Goal: Task Accomplishment & Management: Use online tool/utility

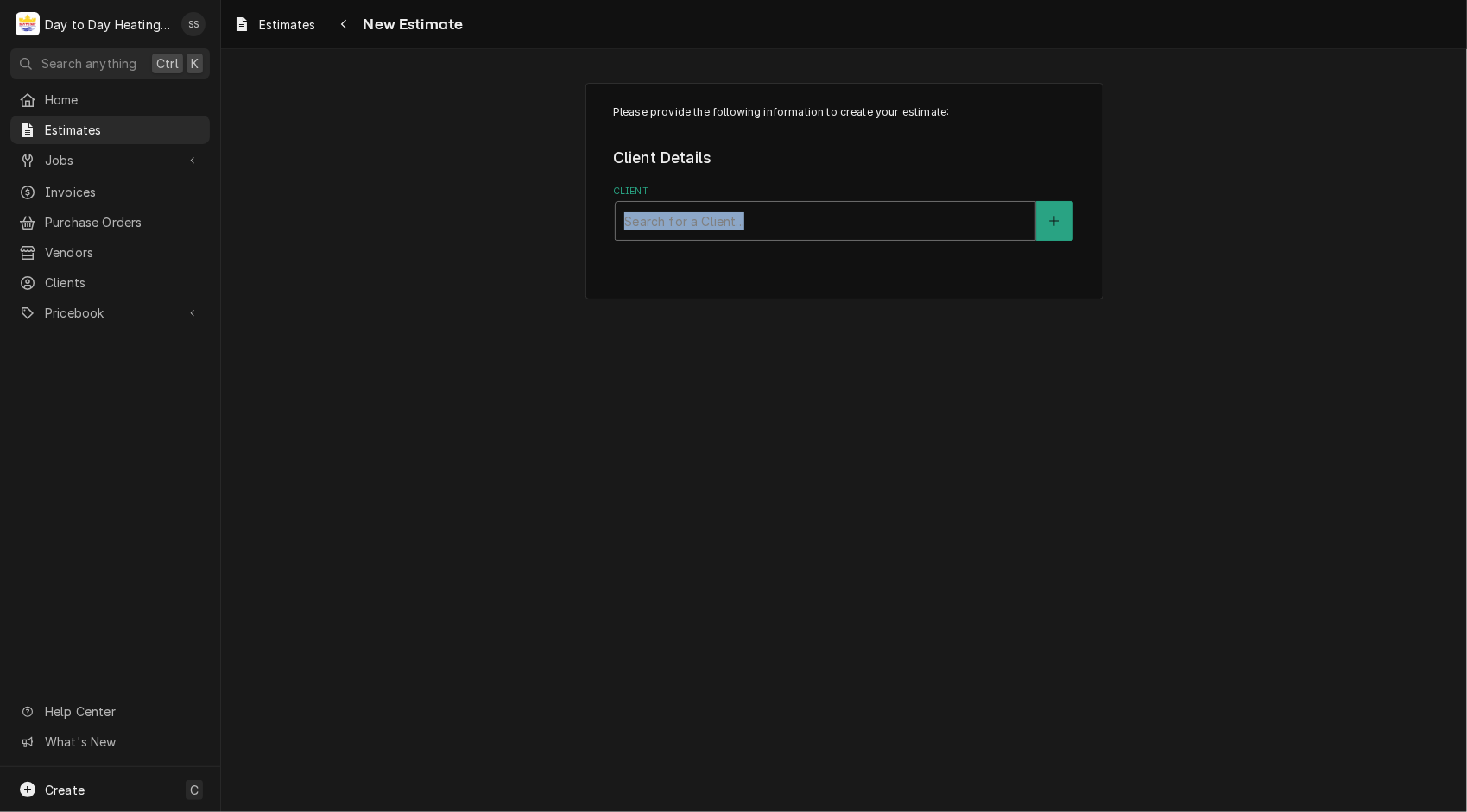
drag, startPoint x: 922, startPoint y: 199, endPoint x: 910, endPoint y: 233, distance: 36.1
click at [910, 233] on div "Client Search for a Client..." at bounding box center [844, 212] width 462 height 56
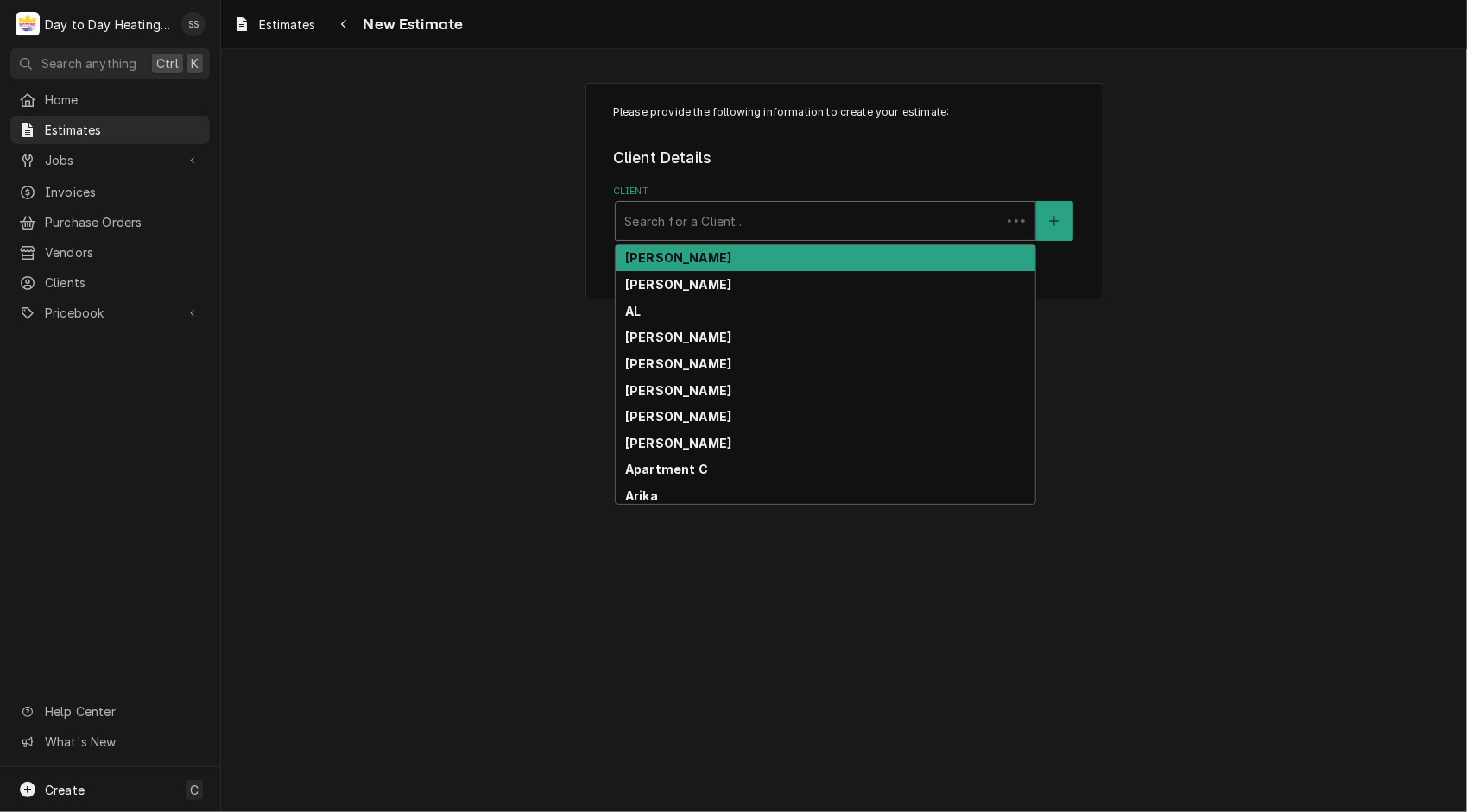
click at [910, 233] on div "Client" at bounding box center [808, 221] width 367 height 32
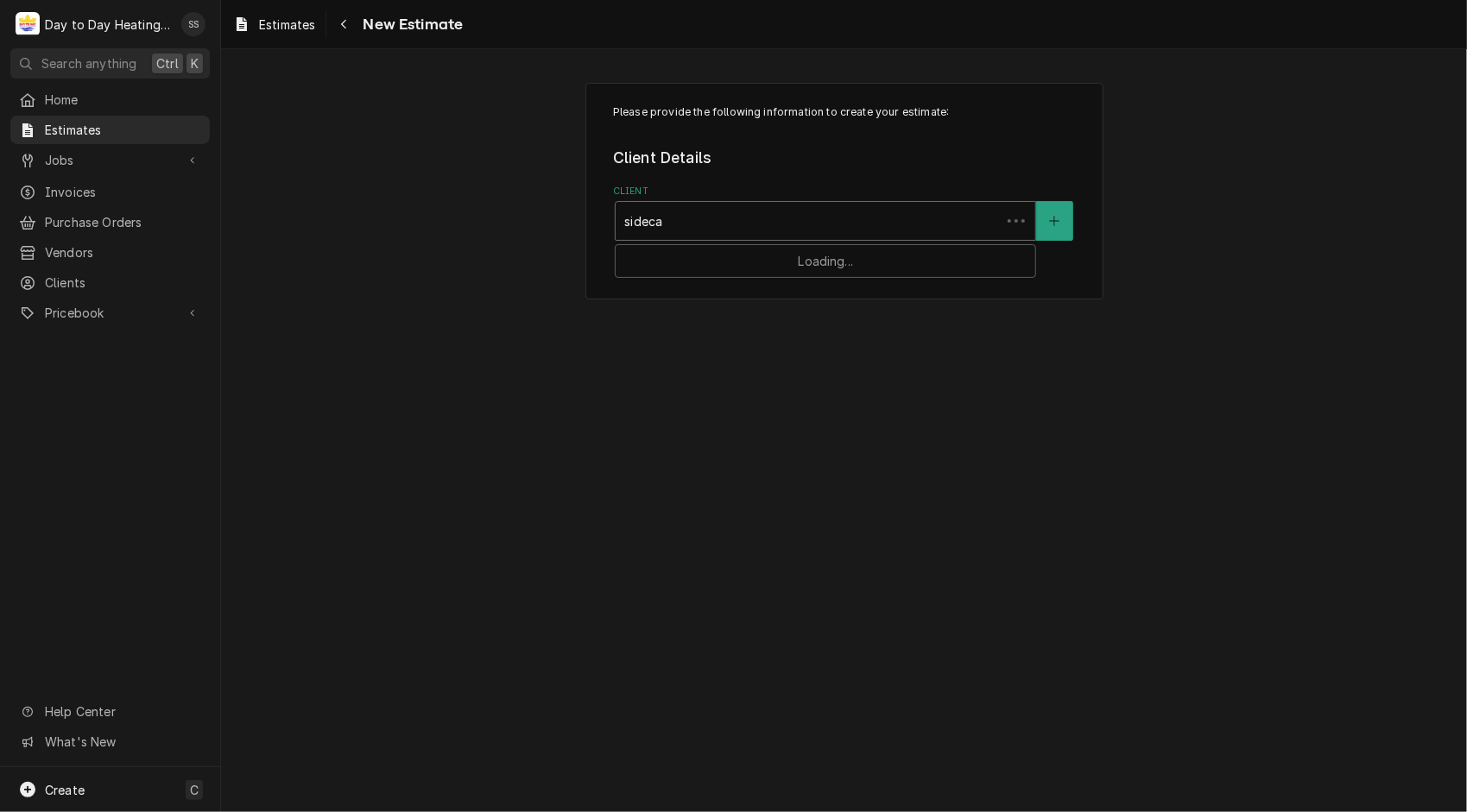
type input "sidecar"
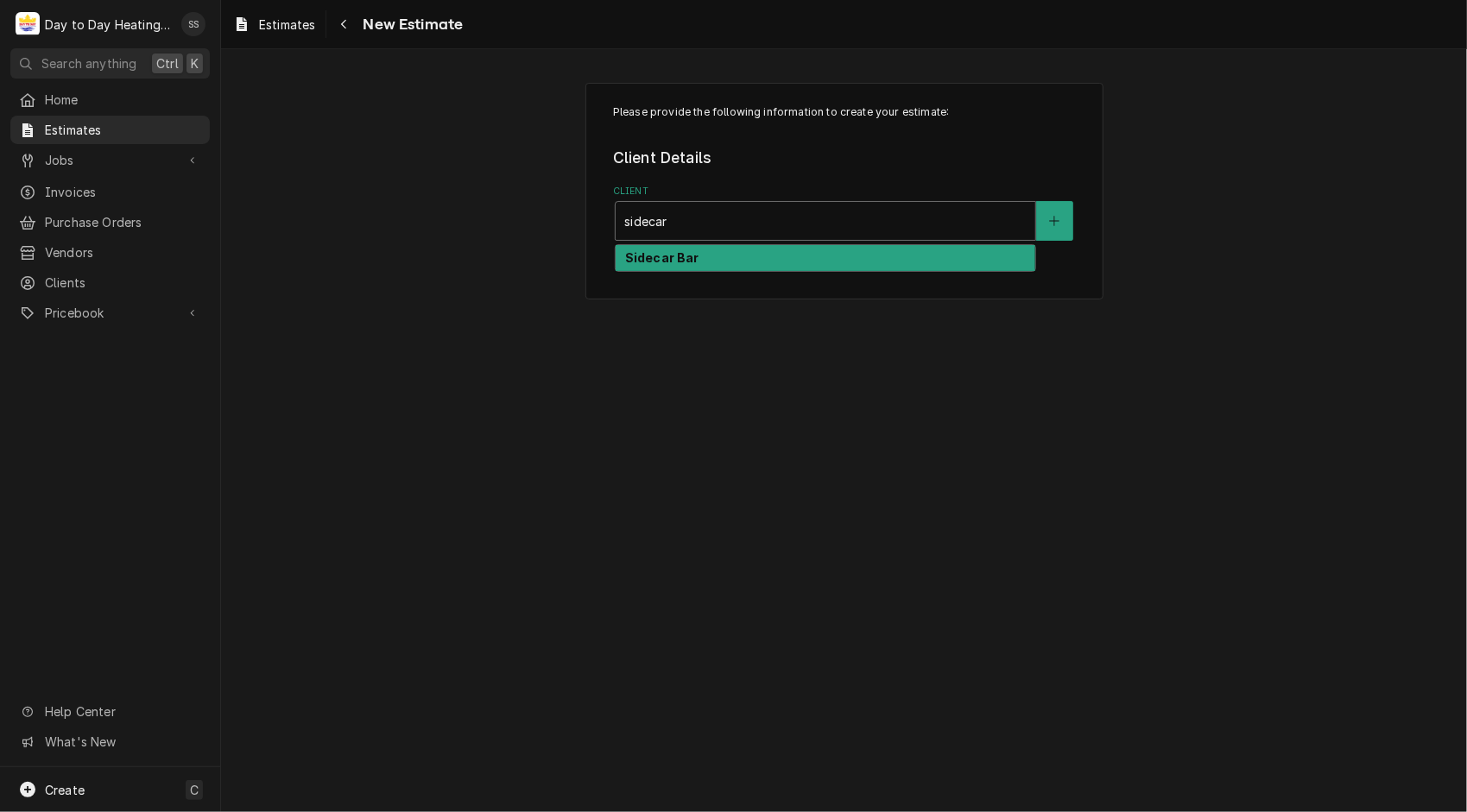
click at [881, 262] on div "Sidecar Bar" at bounding box center [826, 258] width 420 height 27
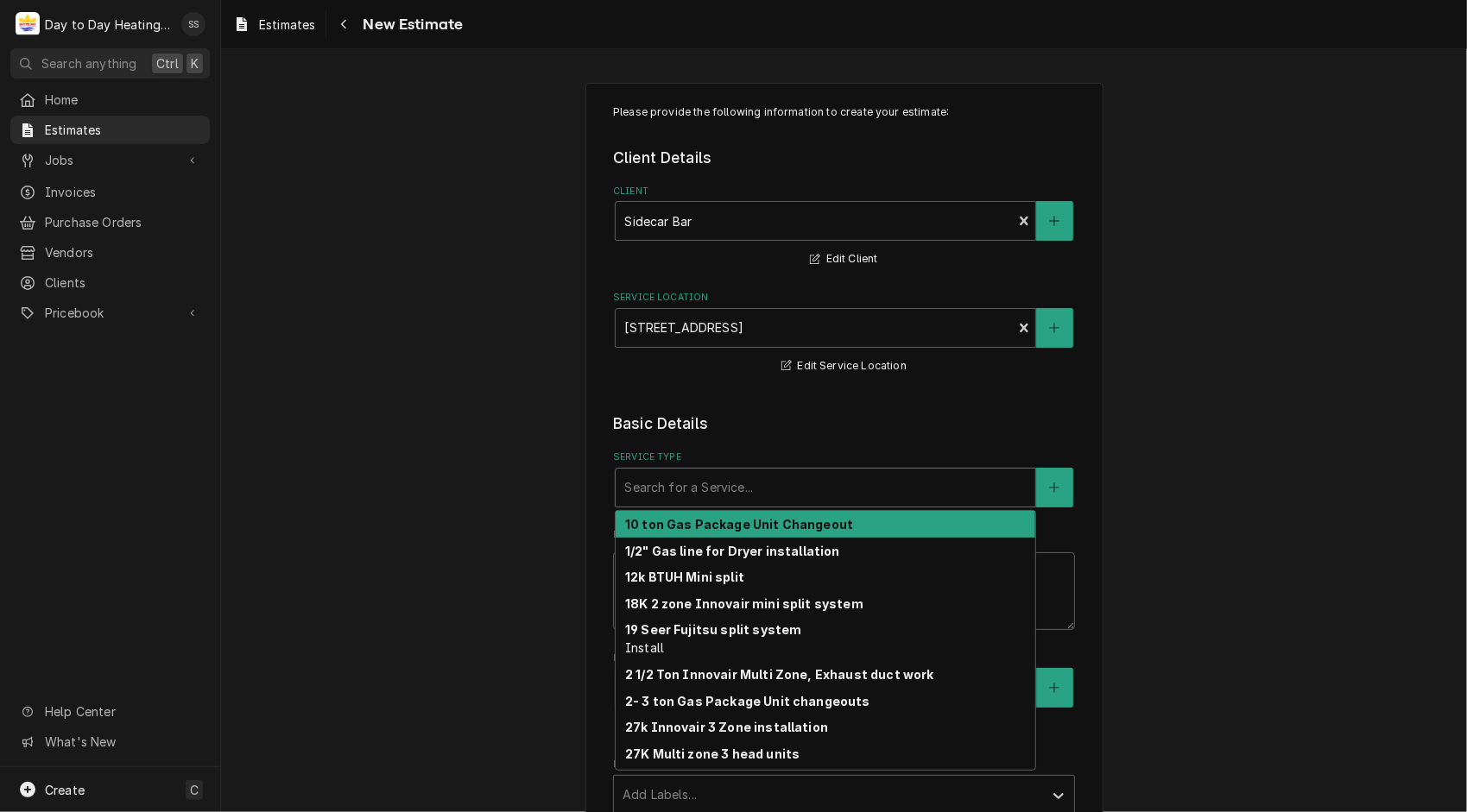
click at [888, 504] on div "Search for a Service..." at bounding box center [826, 488] width 420 height 38
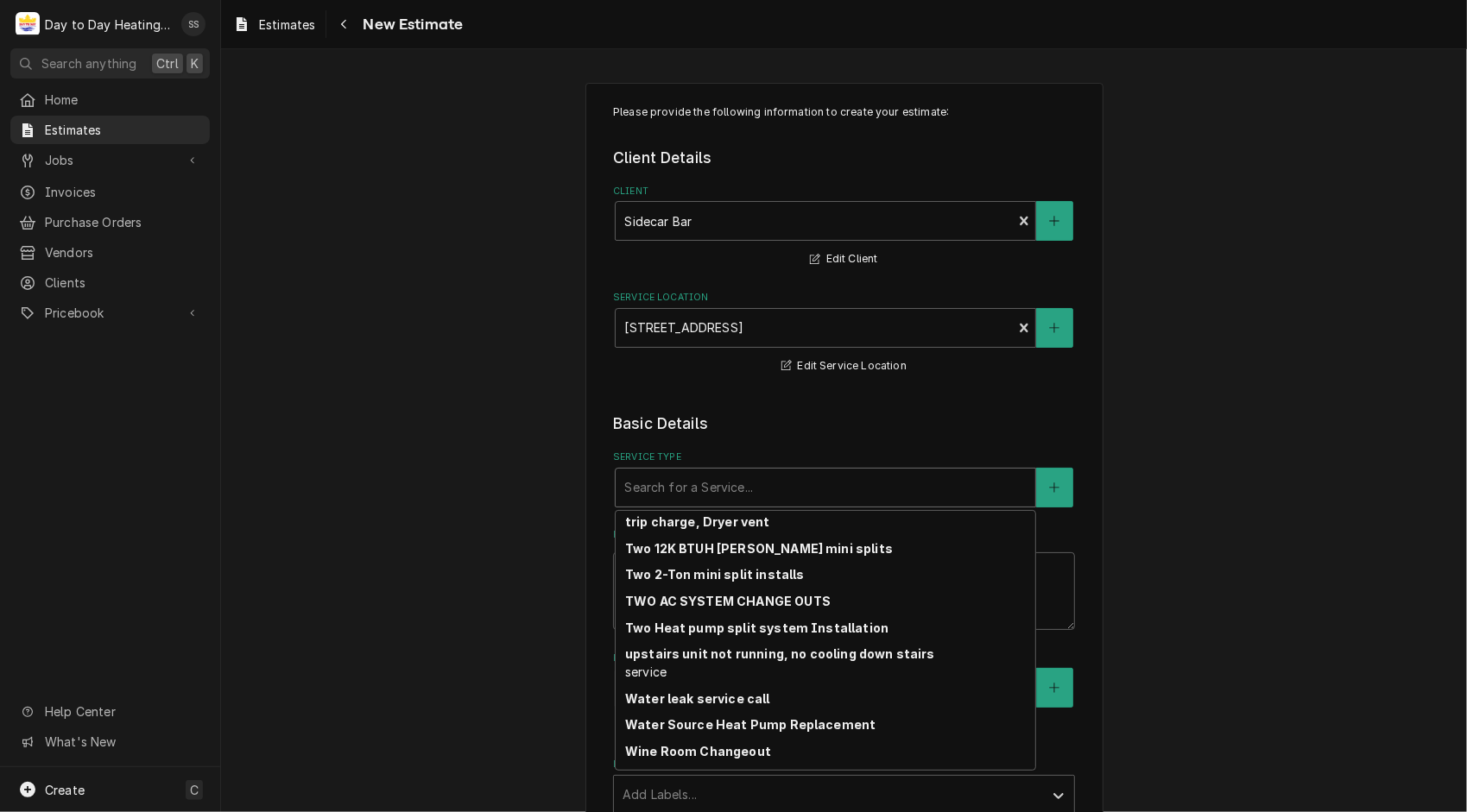
scroll to position [5070, 0]
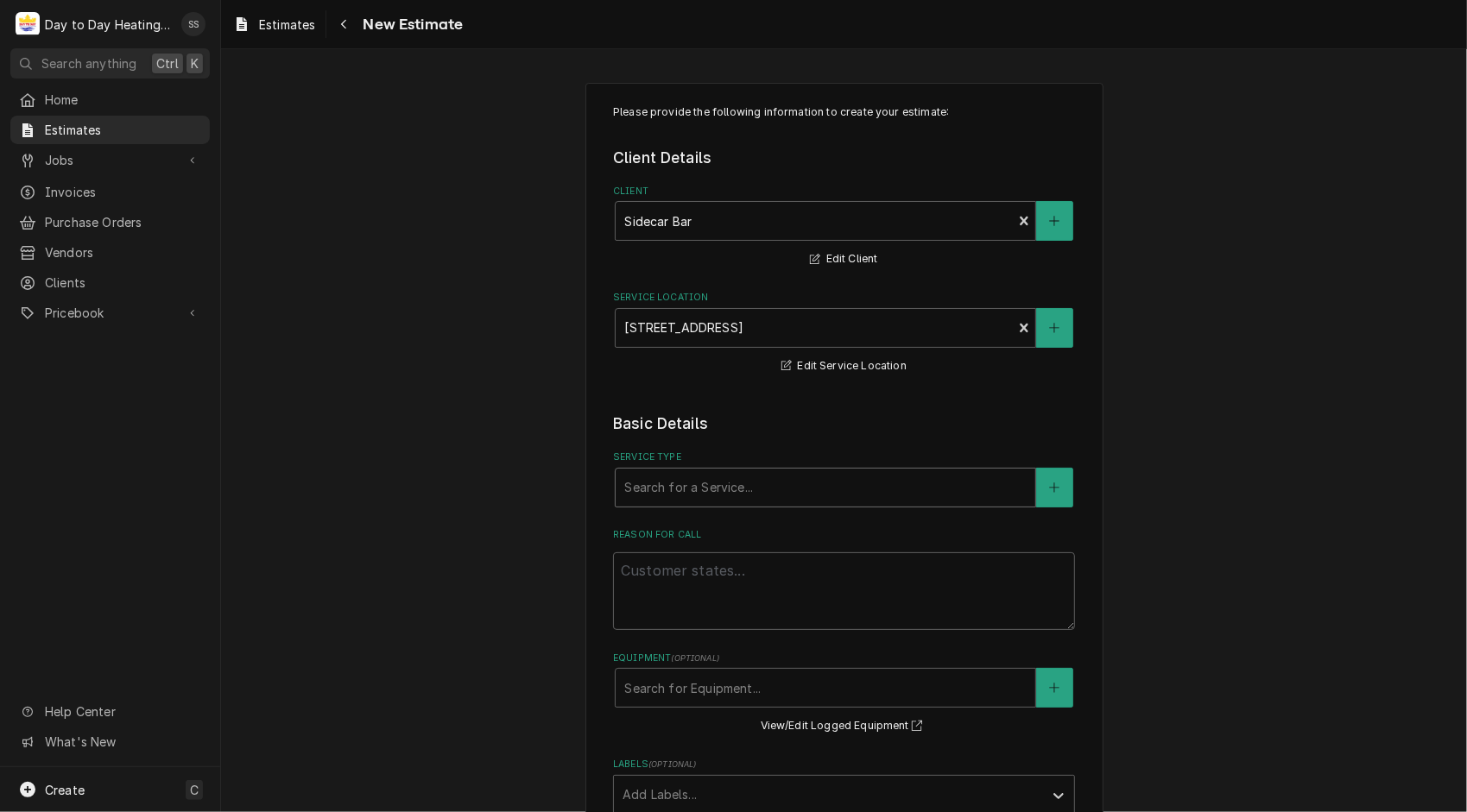
type textarea "x"
type input "4"
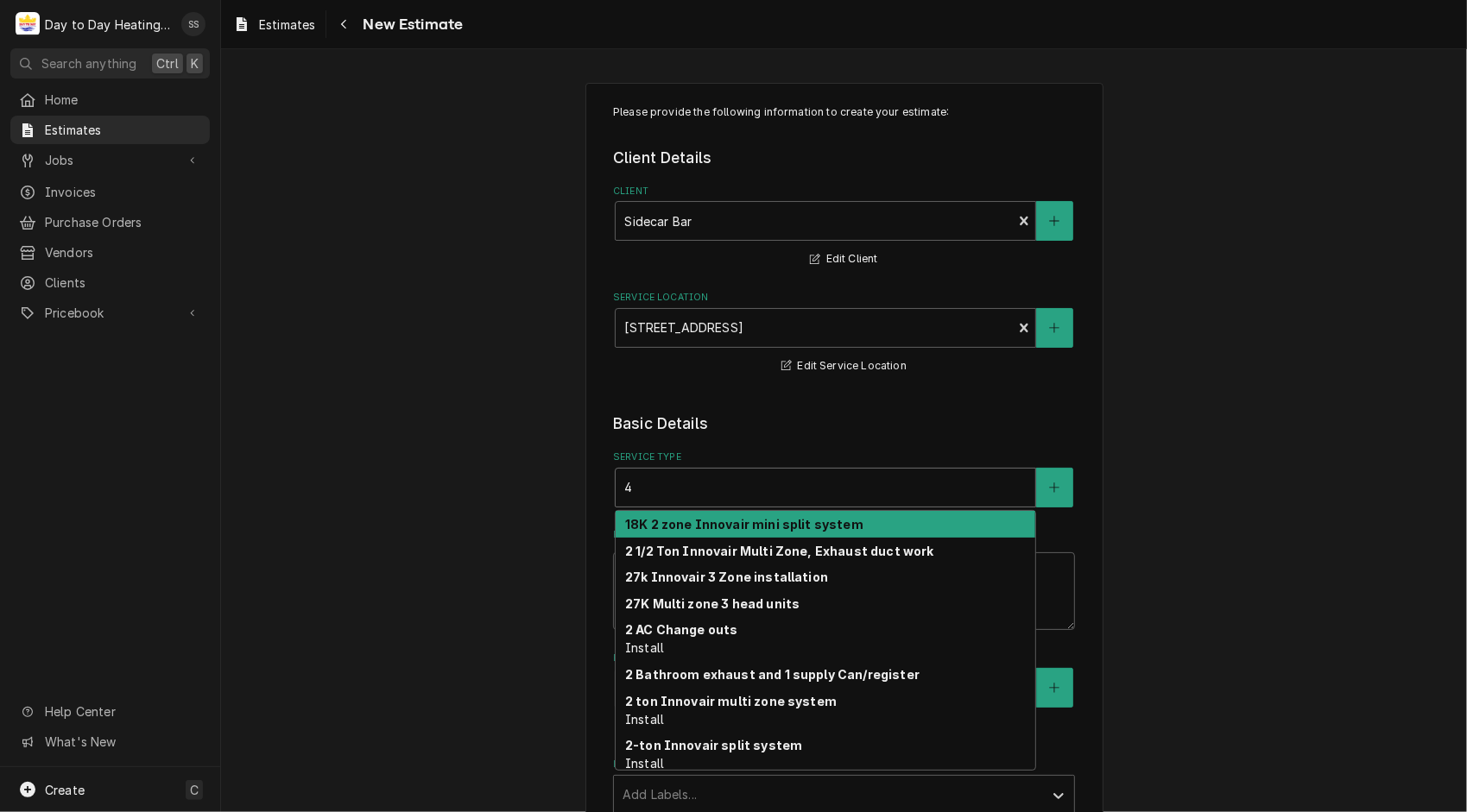
type textarea "x"
type input "4"
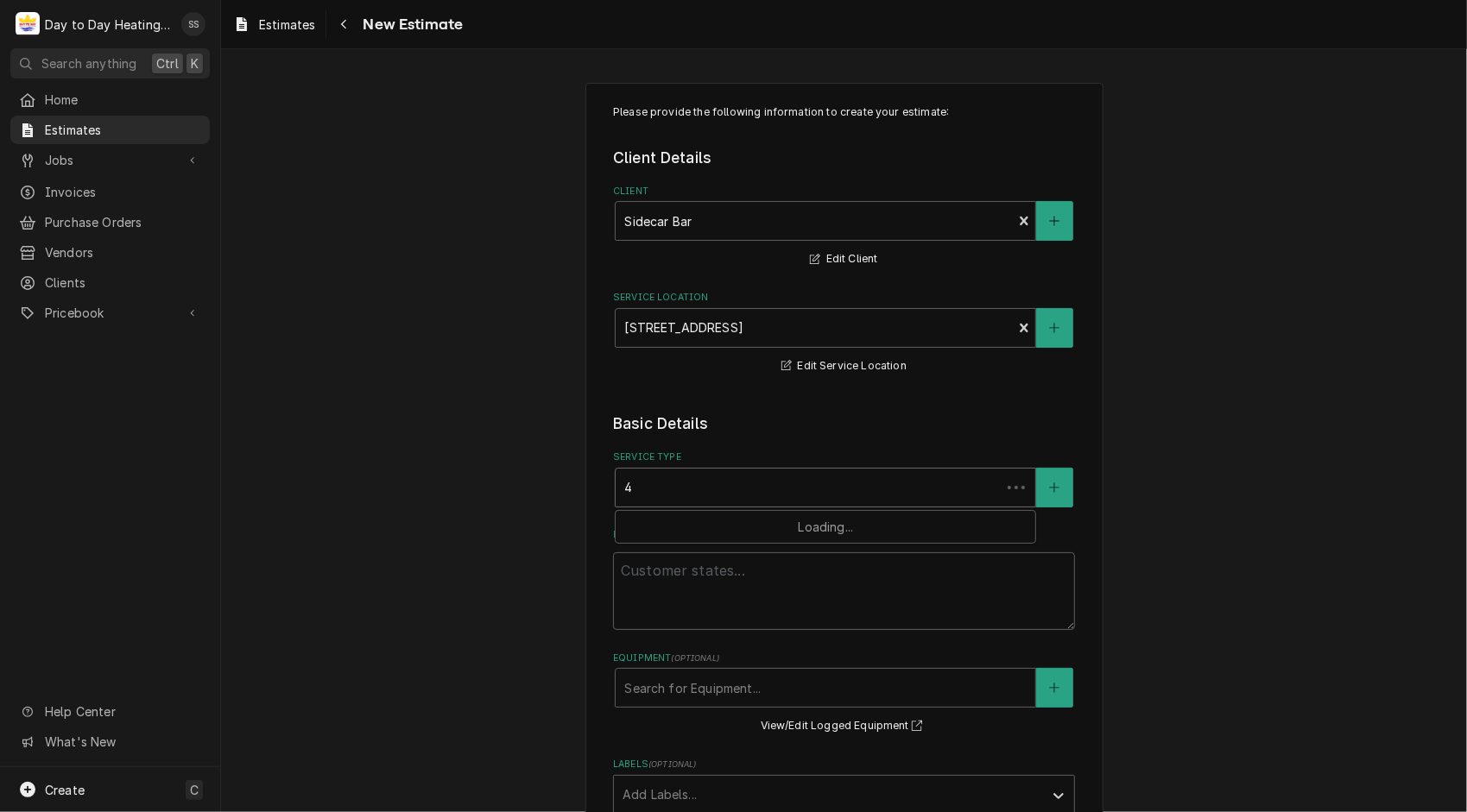
type textarea "x"
type input "4 t"
type textarea "x"
type input "4 to"
type textarea "x"
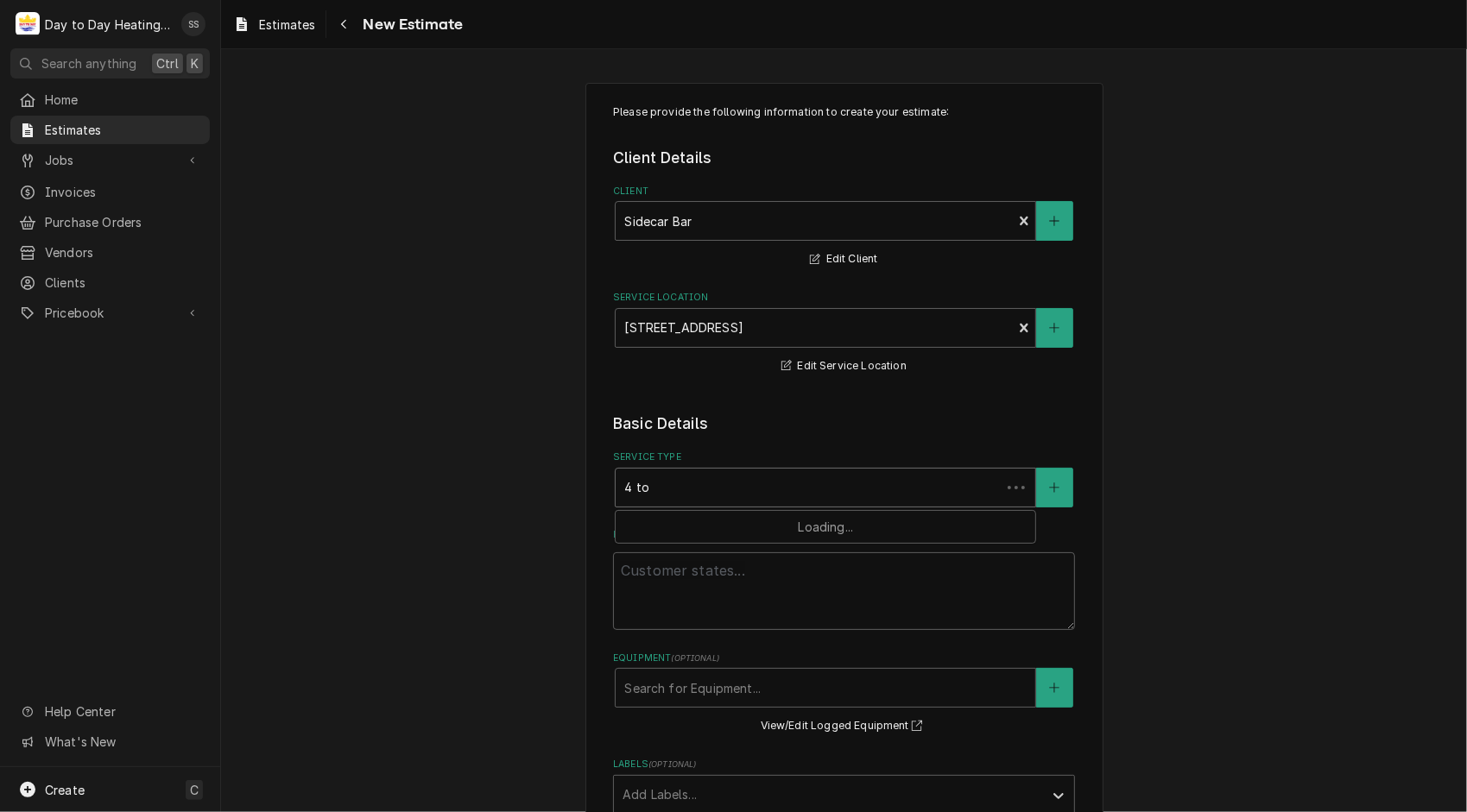
type input "4 ton"
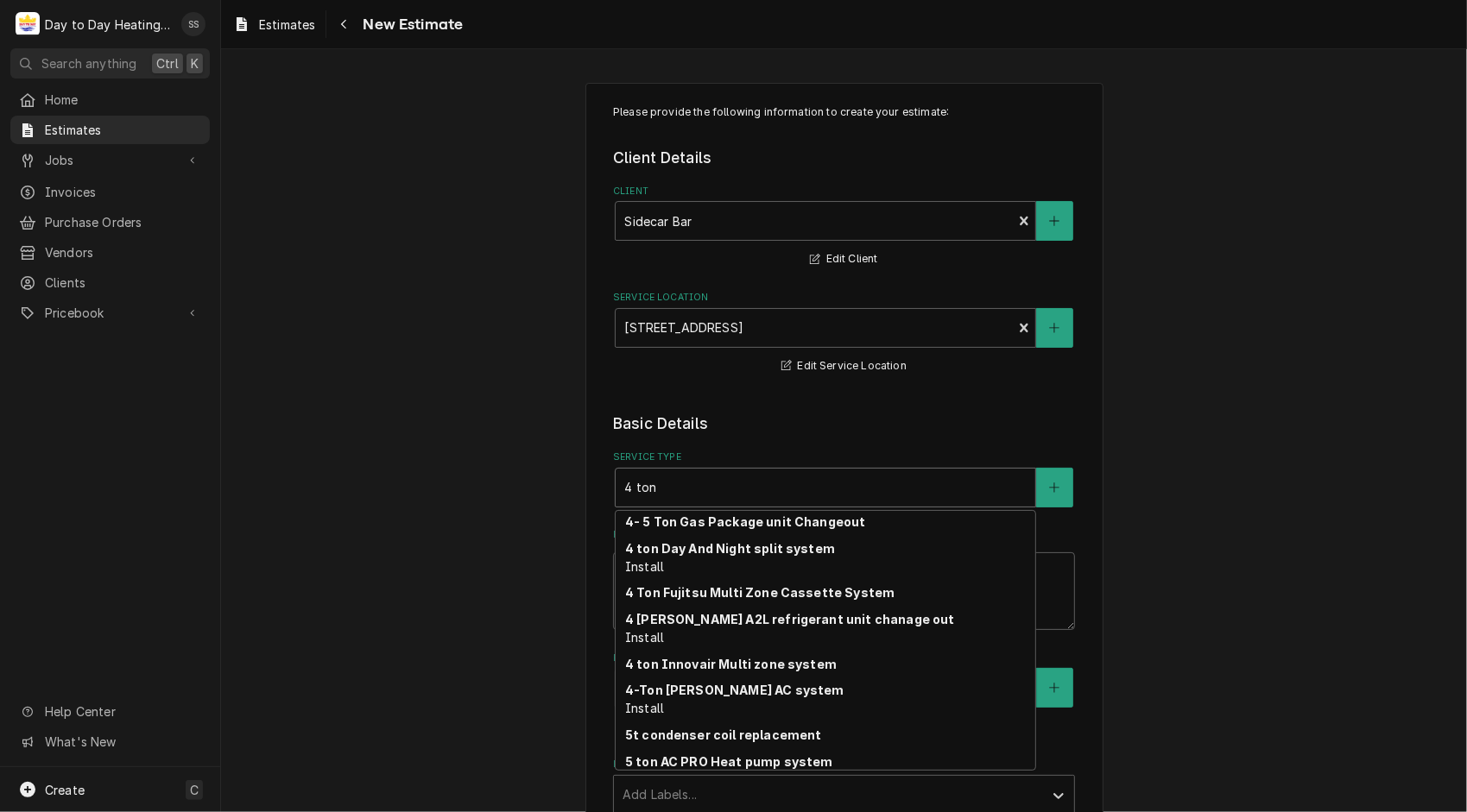
scroll to position [396, 0]
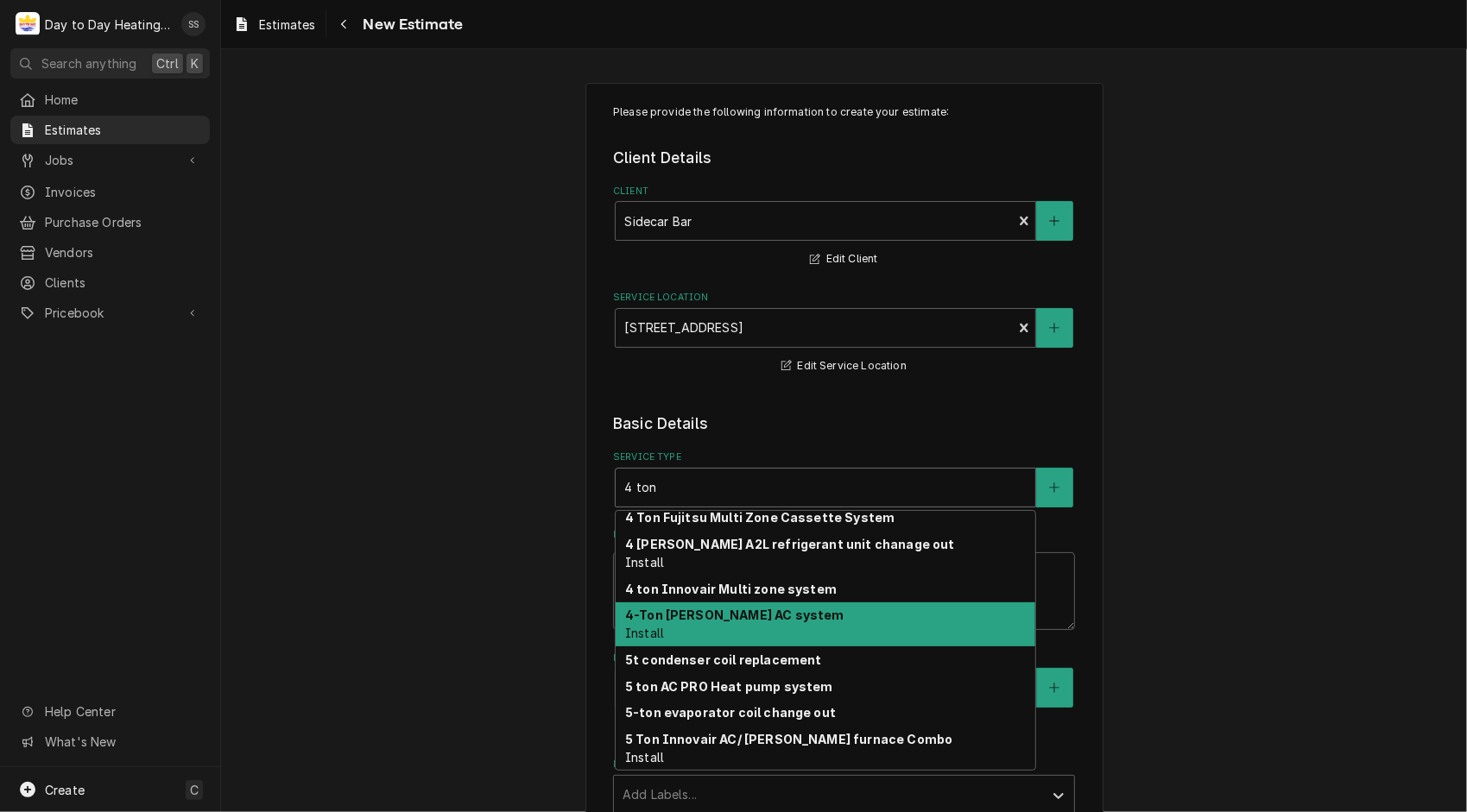
click at [685, 625] on div "4-Ton [PERSON_NAME] AC system Install" at bounding box center [826, 625] width 420 height 45
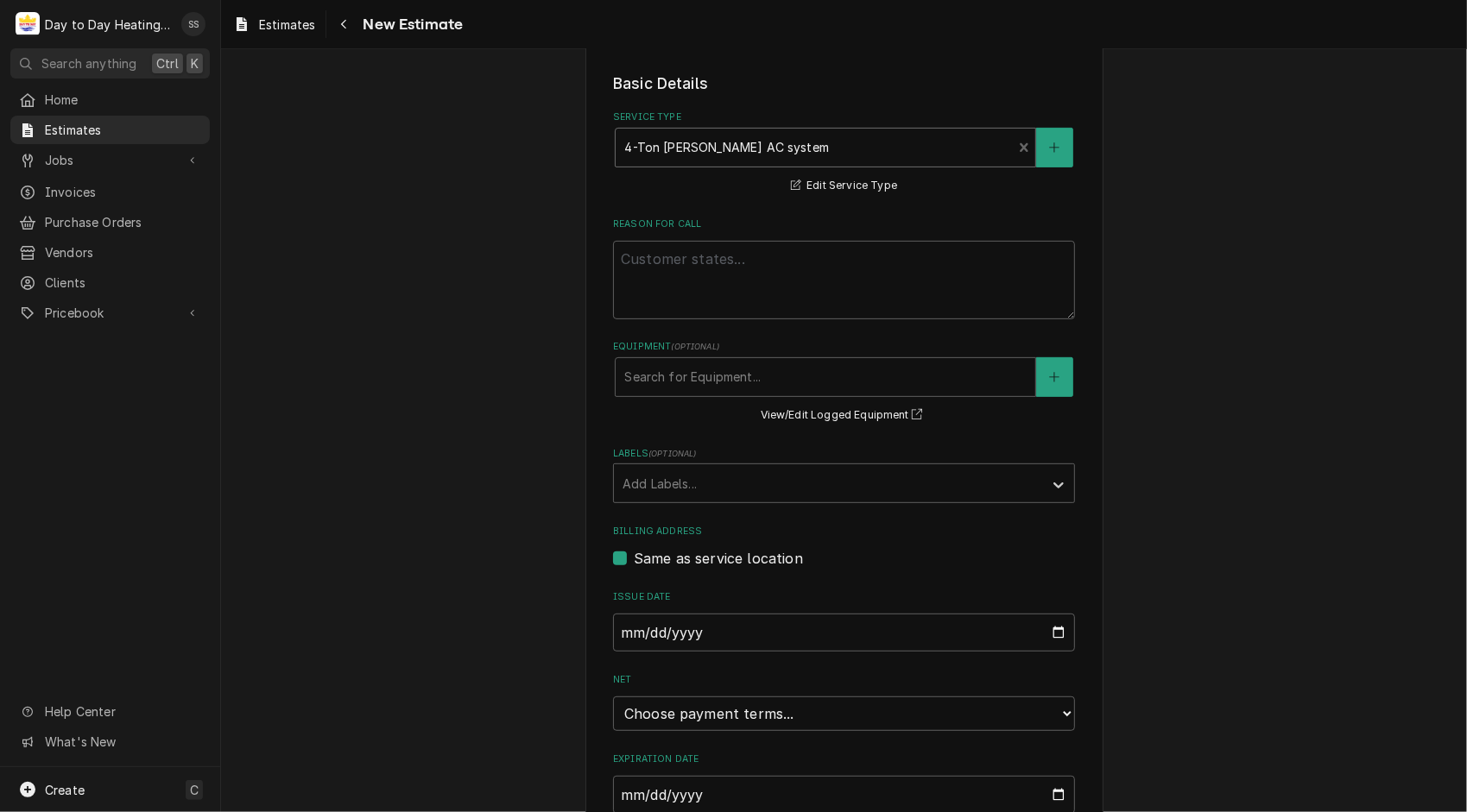
scroll to position [345, 0]
click at [935, 708] on select "Choose payment terms... Same Day Net 7 Net 14 Net 21 Net 30 Net 45 Net 60 Net 90" at bounding box center [844, 709] width 462 height 34
type textarea "x"
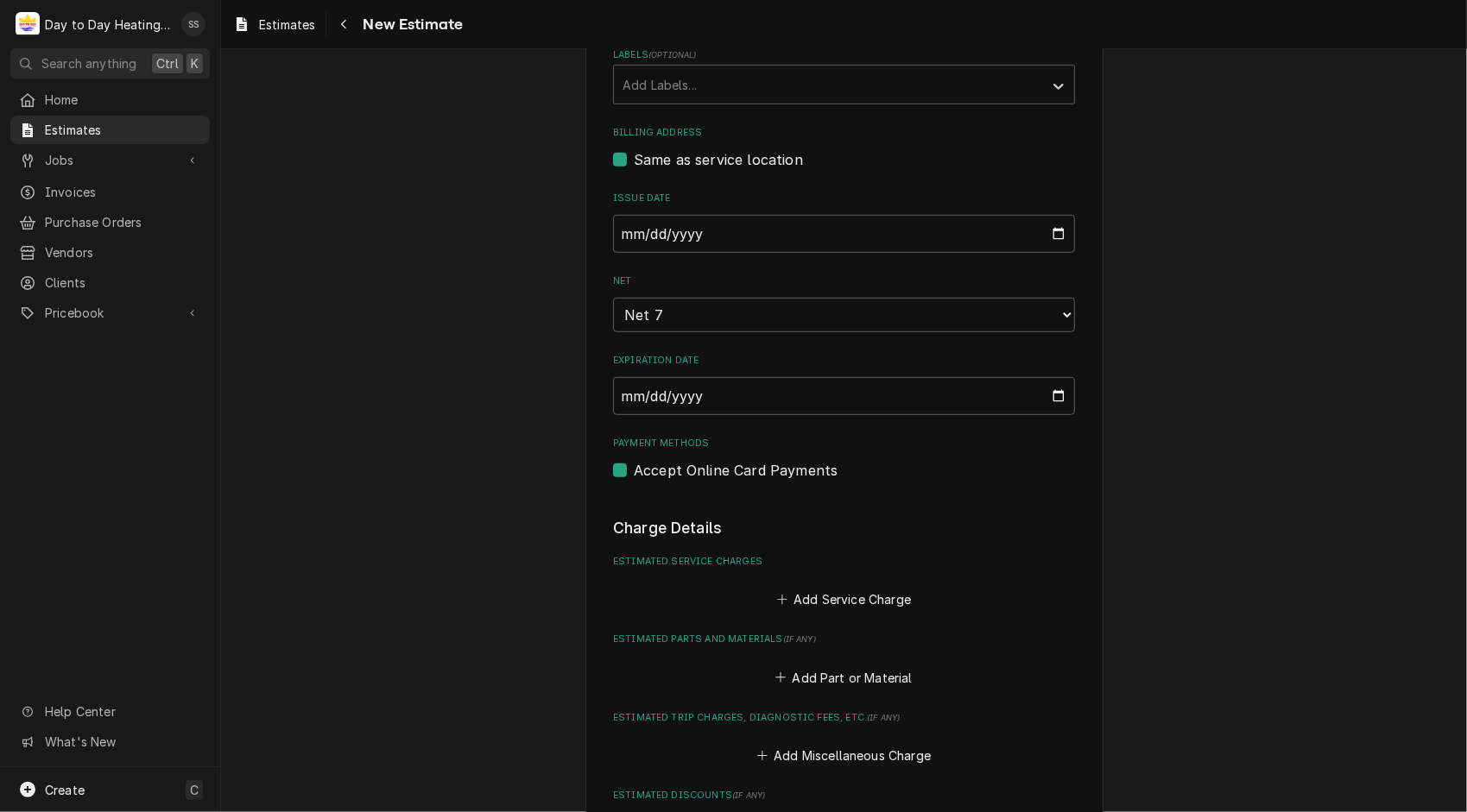
scroll to position [741, 0]
click at [634, 465] on label "Accept Online Card Payments" at bounding box center [736, 468] width 204 height 21
click at [634, 465] on input "Payment Methods" at bounding box center [865, 477] width 462 height 38
checkbox input "false"
type textarea "x"
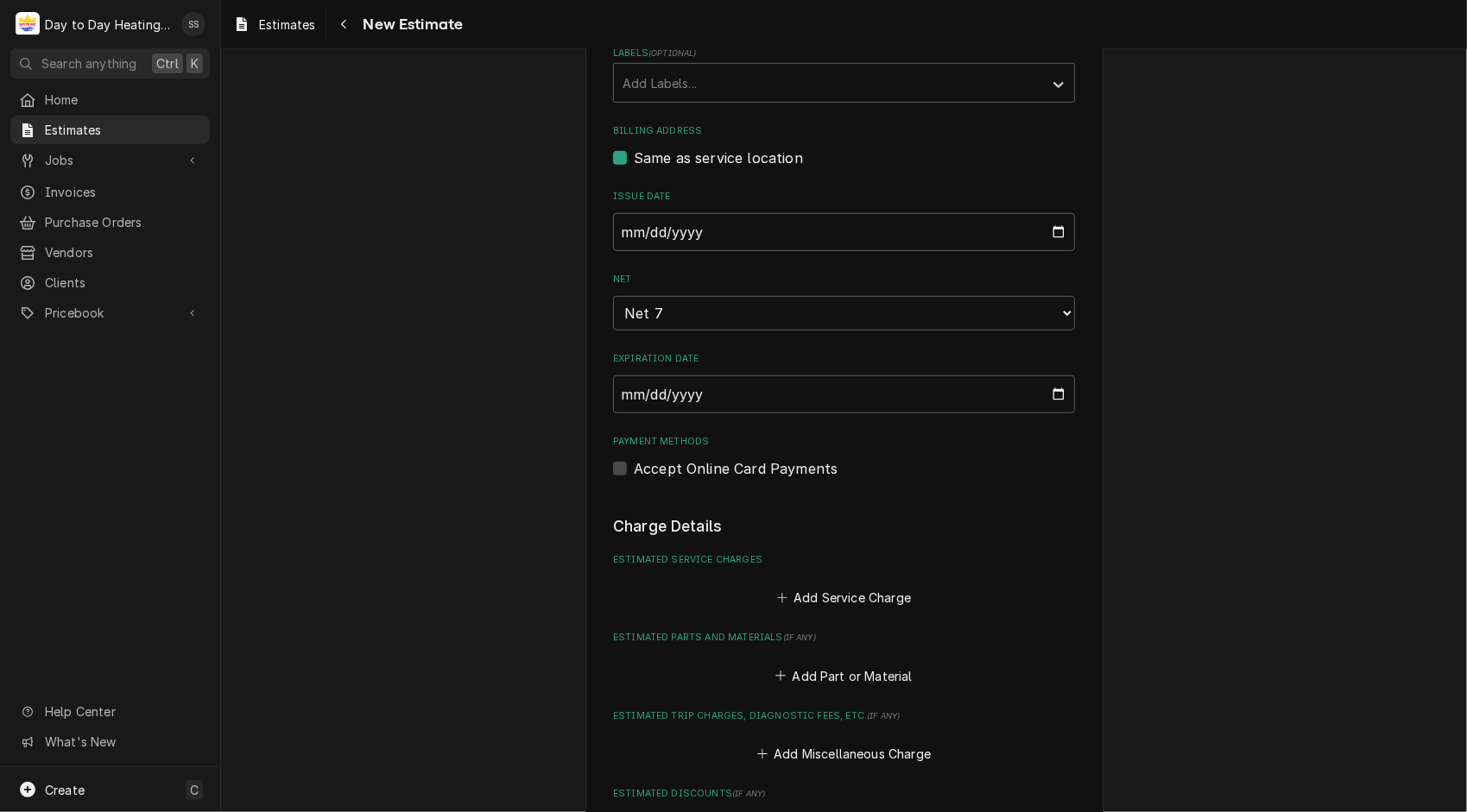
click at [634, 465] on label "Accept Online Card Payments" at bounding box center [736, 468] width 204 height 21
click at [634, 465] on input "Payment Methods" at bounding box center [865, 477] width 462 height 38
checkbox input "true"
type textarea "x"
click at [634, 465] on label "Accept Online Card Payments" at bounding box center [736, 468] width 204 height 21
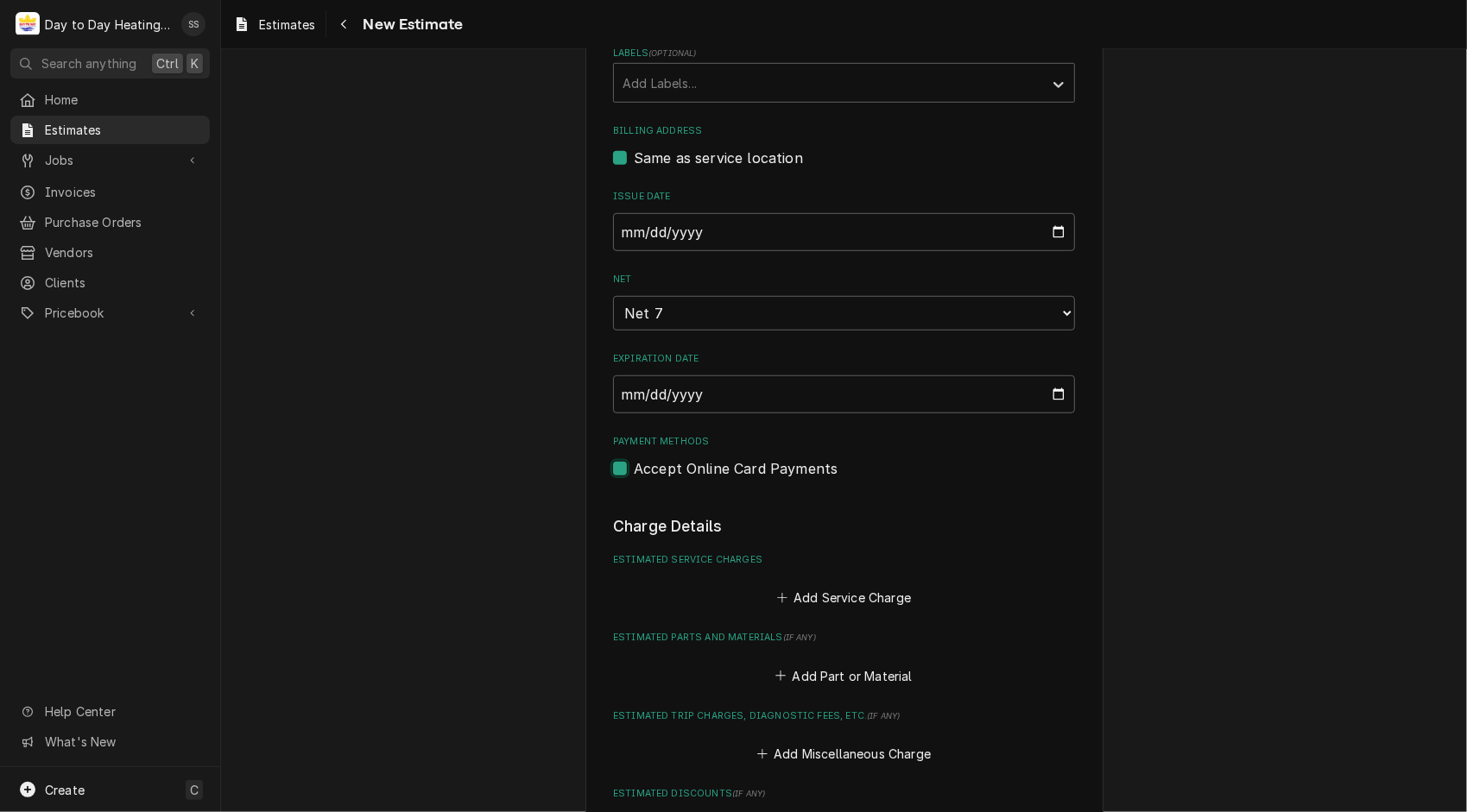
click at [634, 465] on input "Payment Methods" at bounding box center [865, 477] width 462 height 38
checkbox input "false"
click at [850, 602] on button "Add Service Charge" at bounding box center [843, 598] width 140 height 24
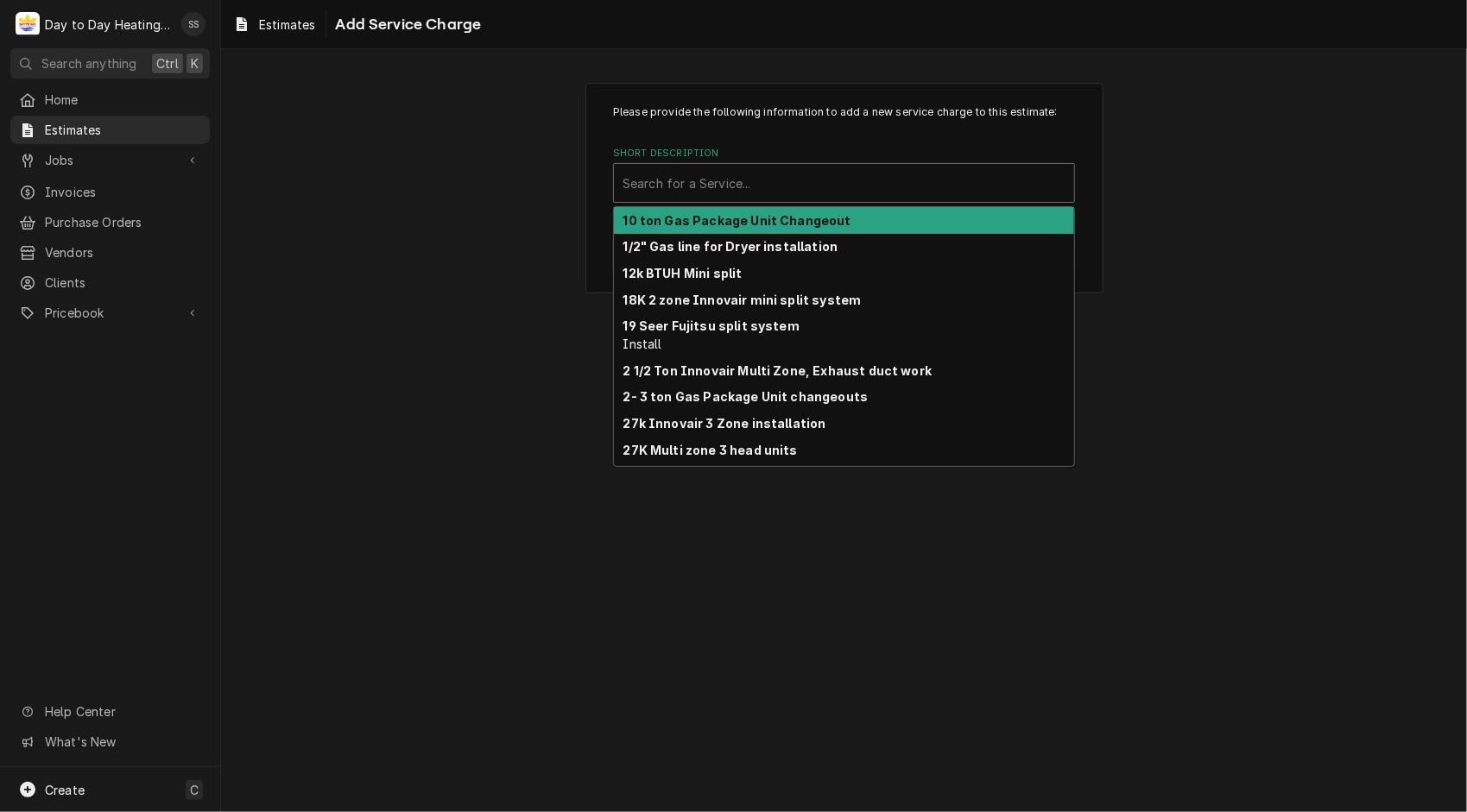
click at [693, 176] on div "Short Description" at bounding box center [844, 183] width 443 height 32
click at [890, 411] on div "27k Innovair 3 Zone installation" at bounding box center [844, 423] width 460 height 27
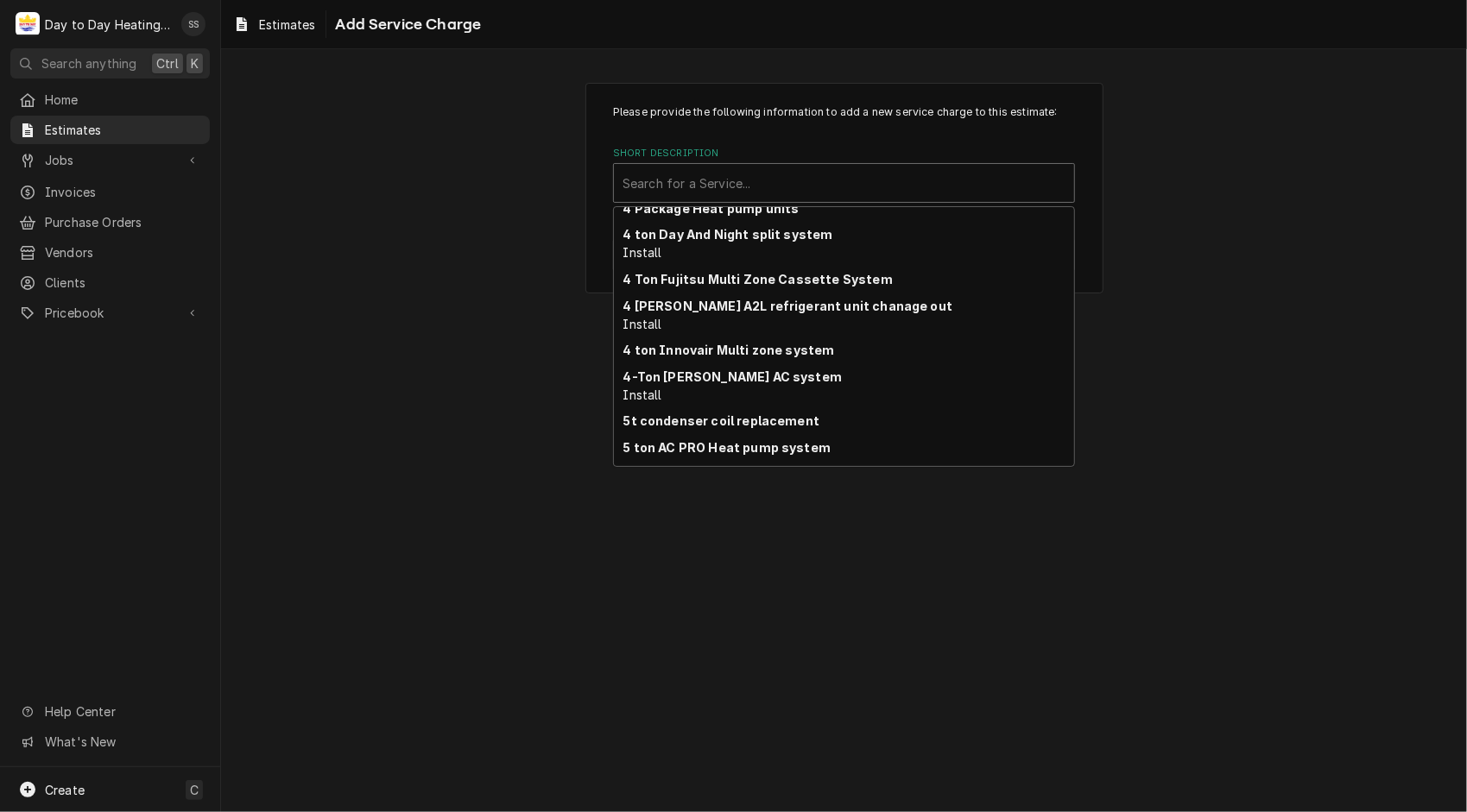
scroll to position [968, 0]
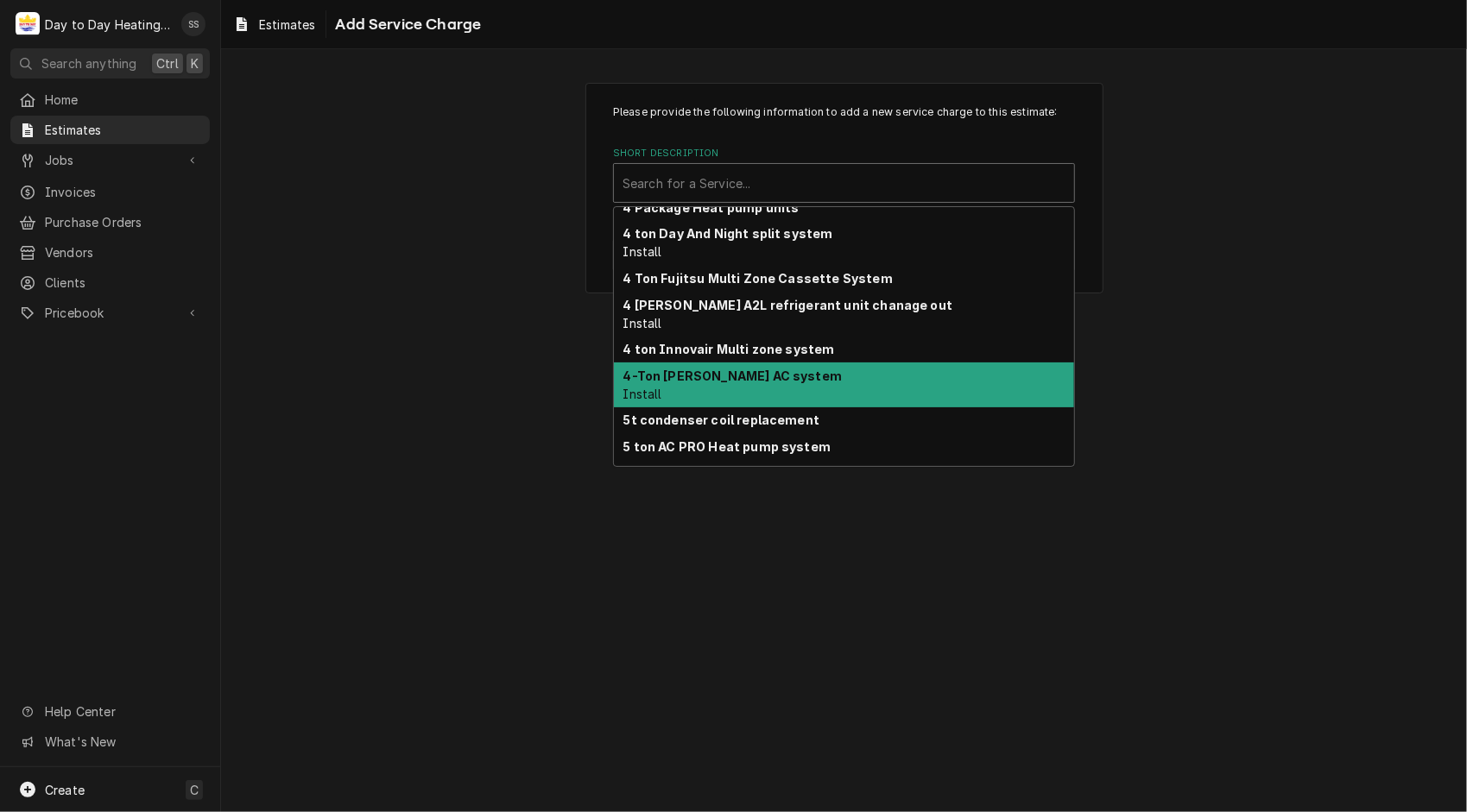
click at [677, 374] on strong "4-Ton [PERSON_NAME] AC system" at bounding box center [733, 375] width 220 height 14
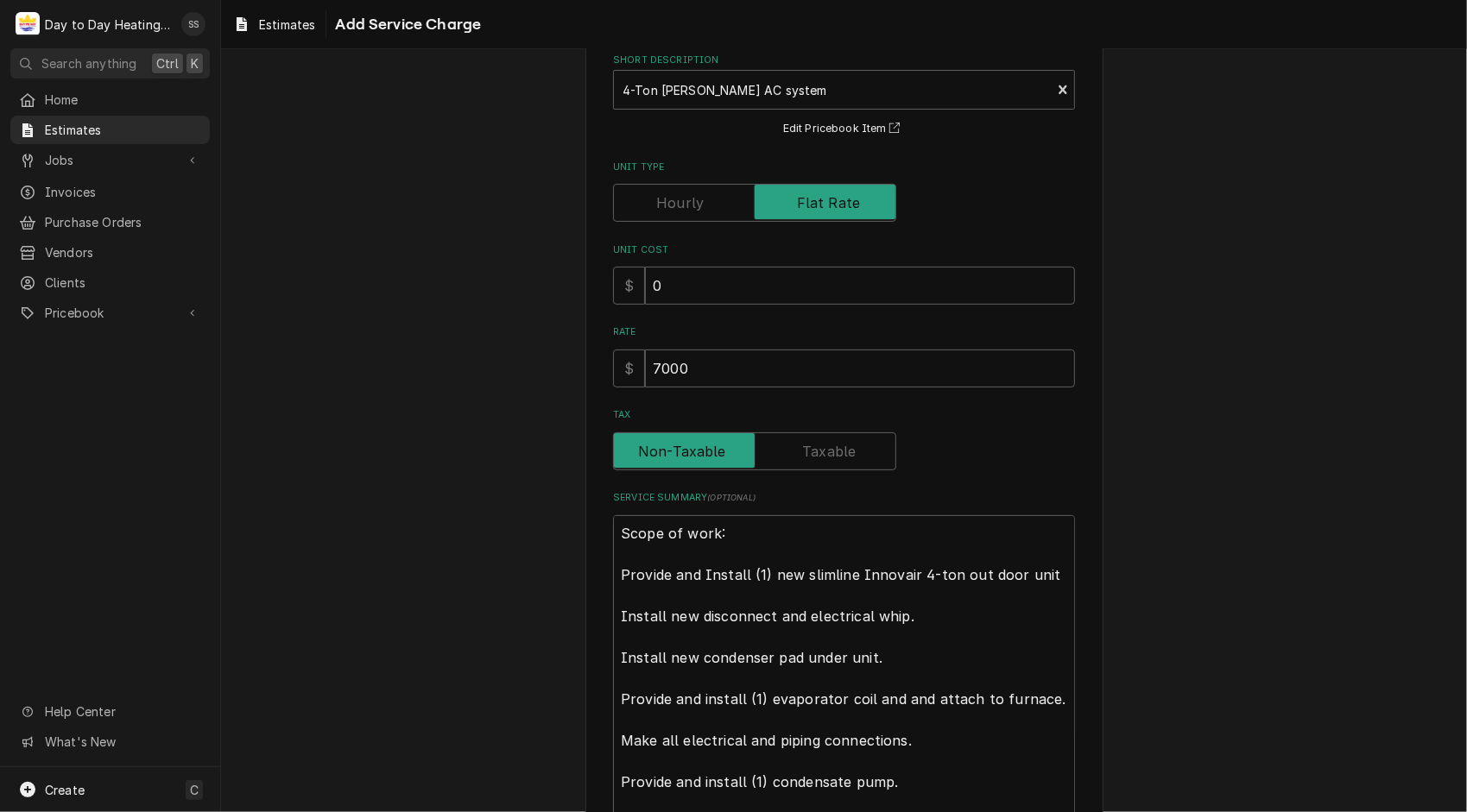
scroll to position [0, 0]
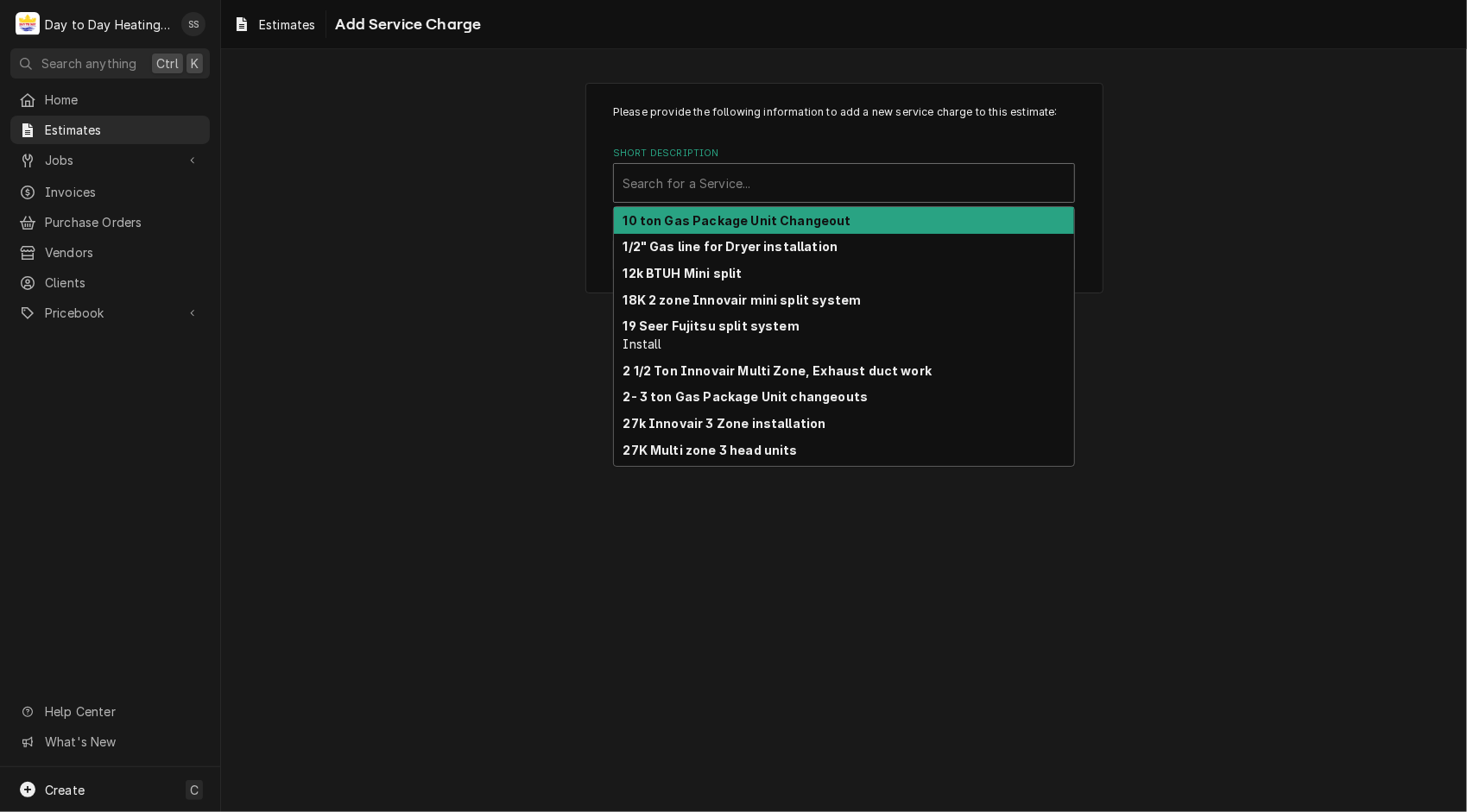
click at [922, 185] on div "Short Description" at bounding box center [844, 183] width 443 height 32
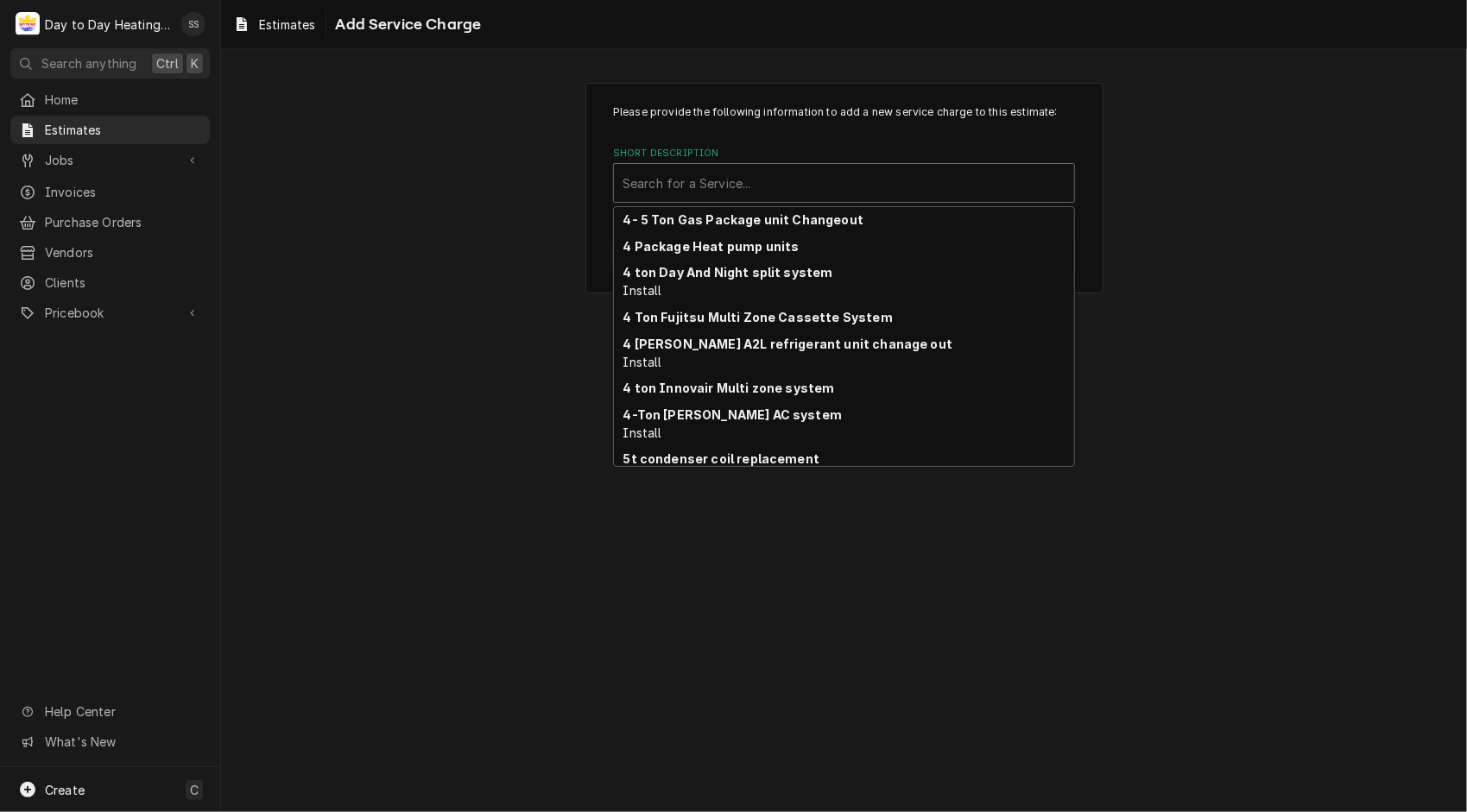
scroll to position [928, 0]
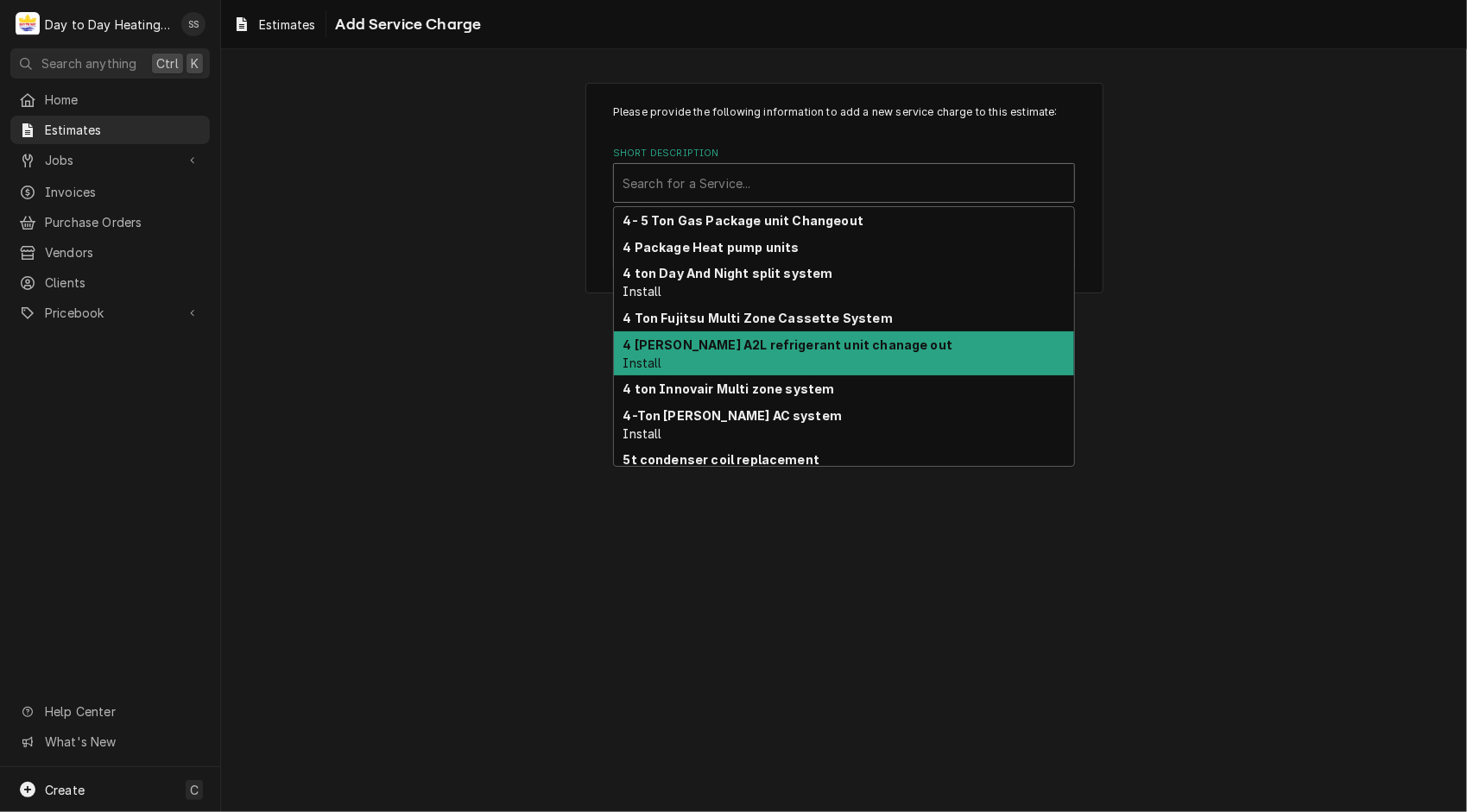
click at [775, 348] on strong "4 [PERSON_NAME] A2L refrigerant unit chanage out" at bounding box center [788, 345] width 330 height 14
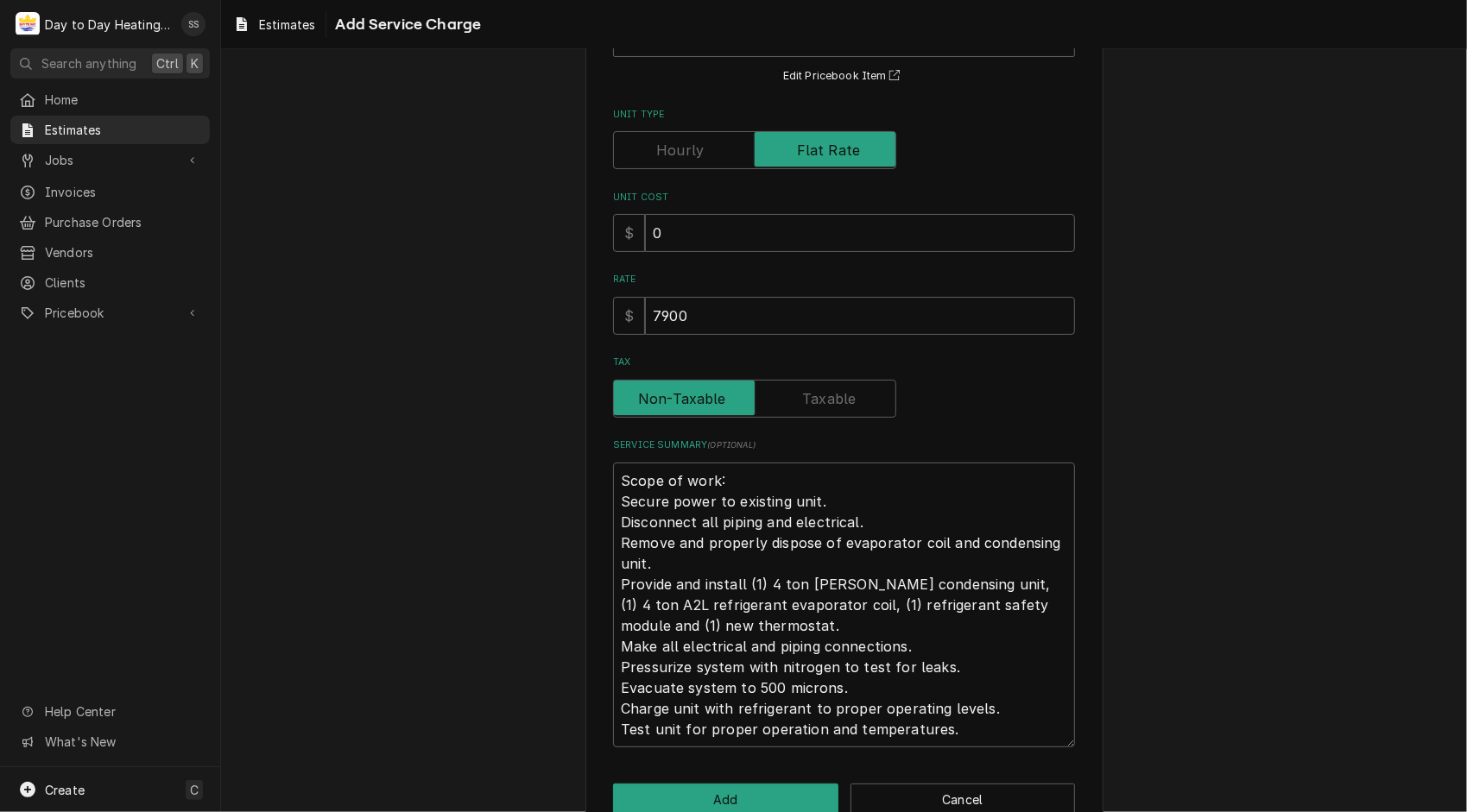
scroll to position [186, 0]
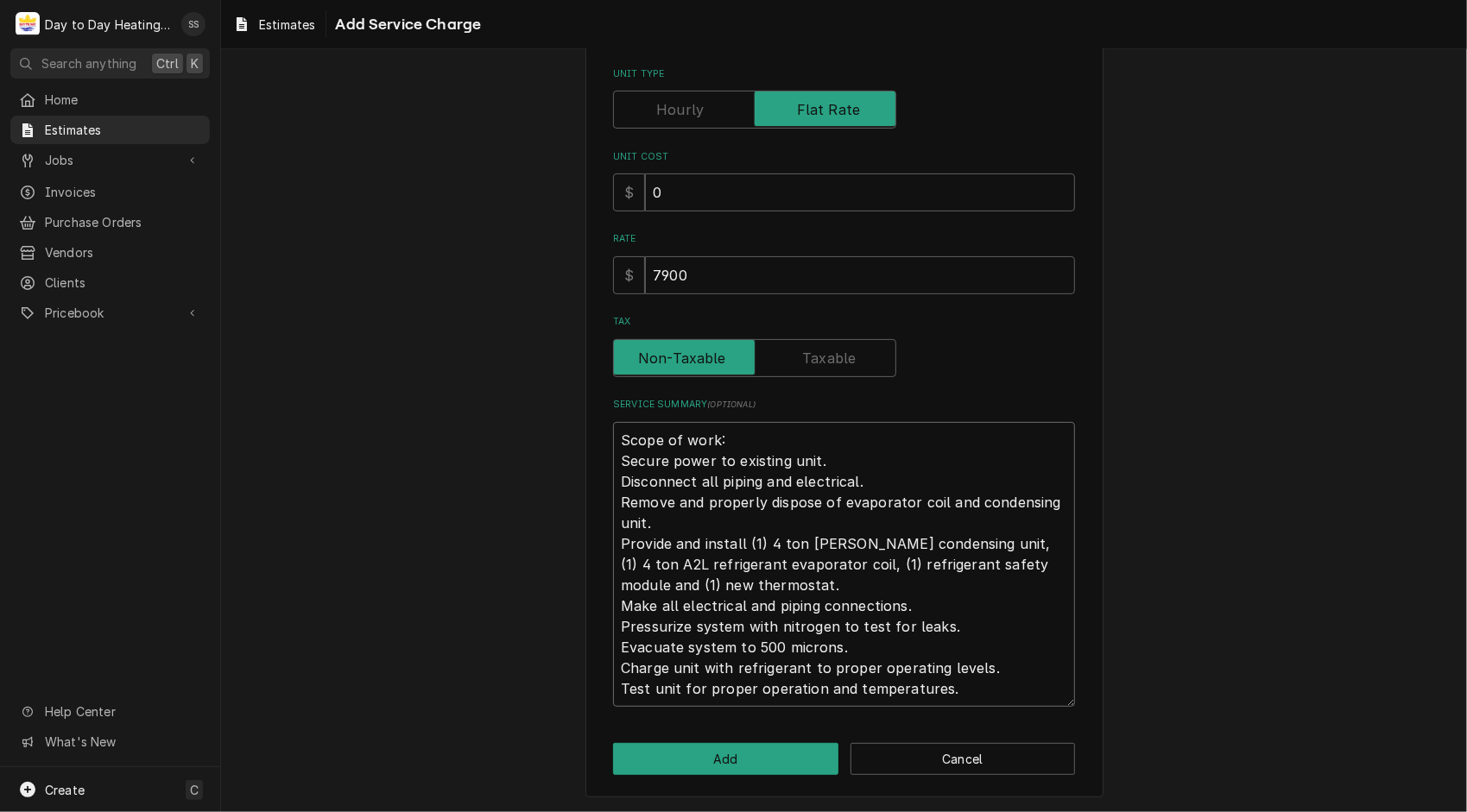
click at [962, 547] on textarea "Scope of work: Secure power to existing unit. Disconnect all piping and electri…" at bounding box center [844, 564] width 462 height 285
click at [665, 276] on input "7900" at bounding box center [860, 275] width 430 height 38
type textarea "x"
type input "900"
type textarea "x"
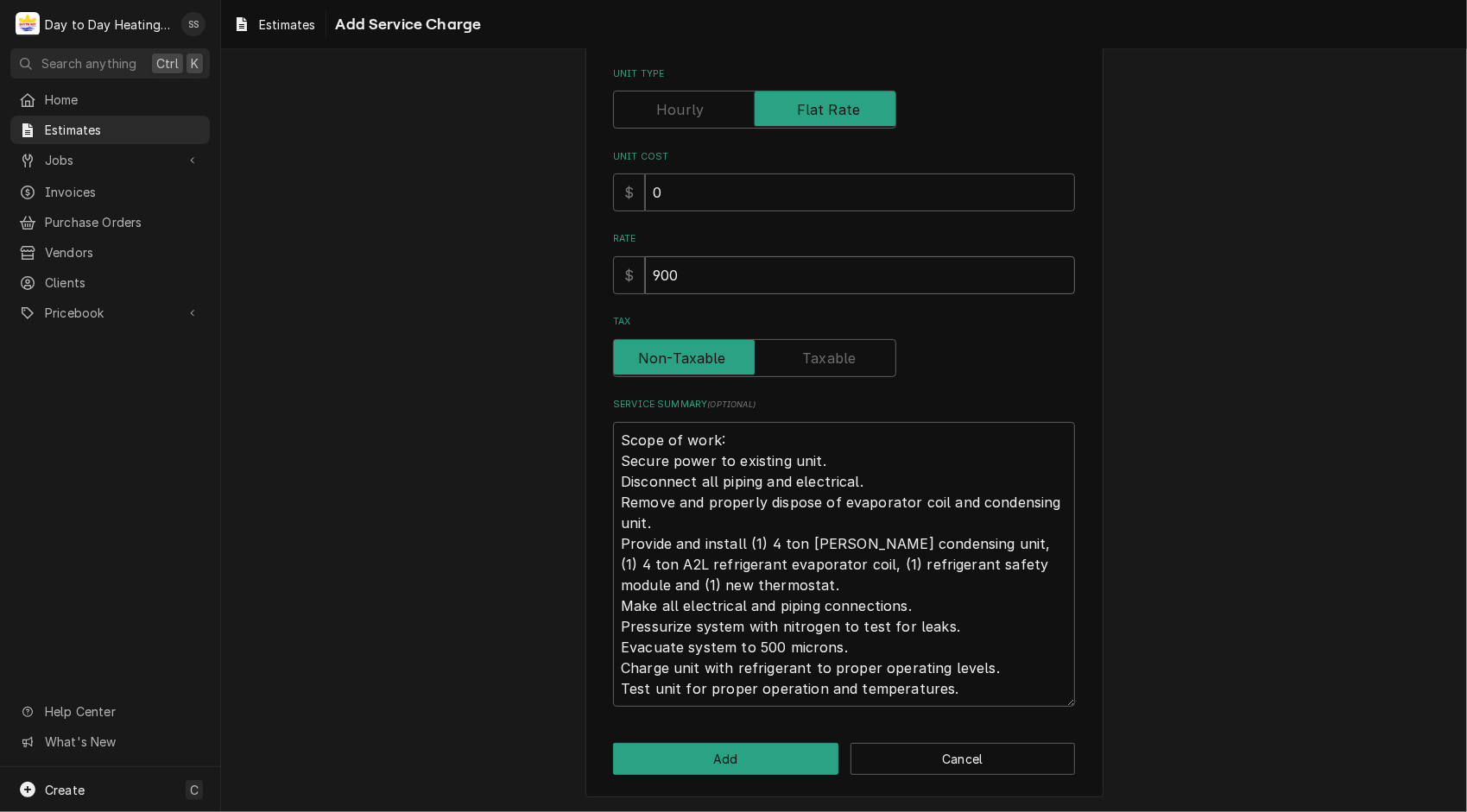
type input "8900"
type textarea "x"
type input "8900"
click at [946, 765] on button "Cancel" at bounding box center [963, 759] width 225 height 32
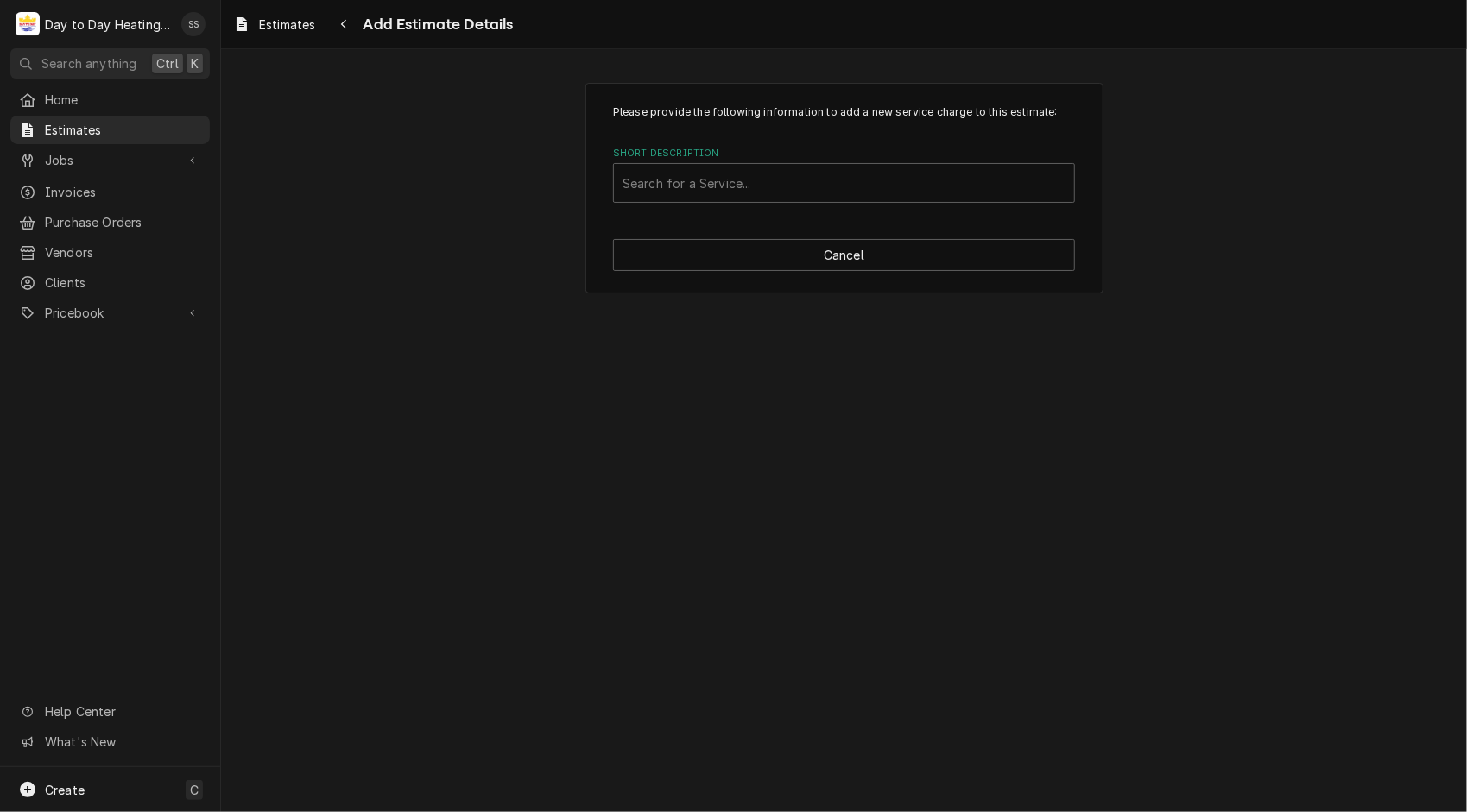
click at [829, 235] on div "Please provide the following information to add a new service charge to this es…" at bounding box center [844, 188] width 518 height 211
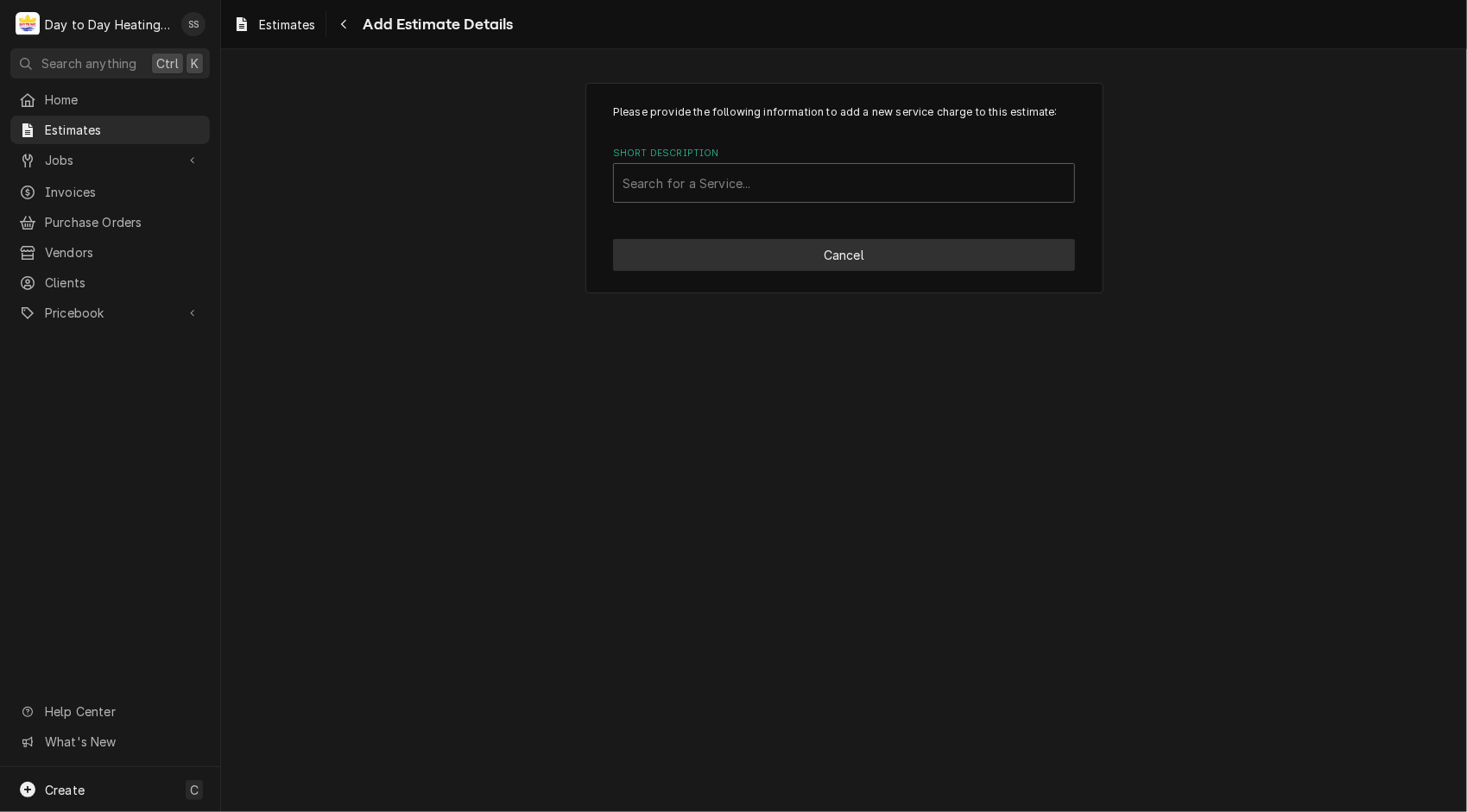
click at [850, 266] on button "Cancel" at bounding box center [844, 255] width 462 height 32
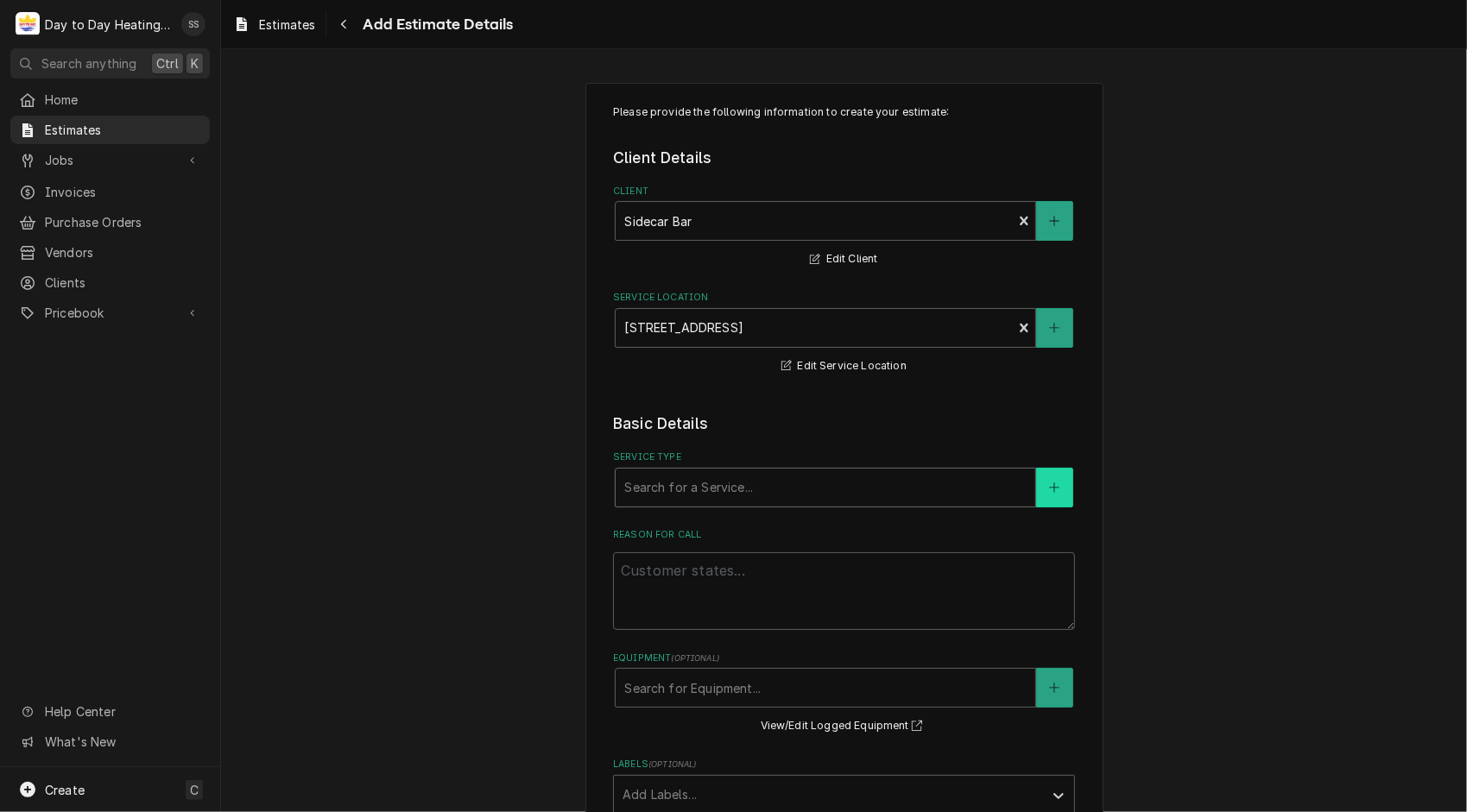
click at [1050, 487] on icon "Create New Service" at bounding box center [1055, 487] width 11 height 12
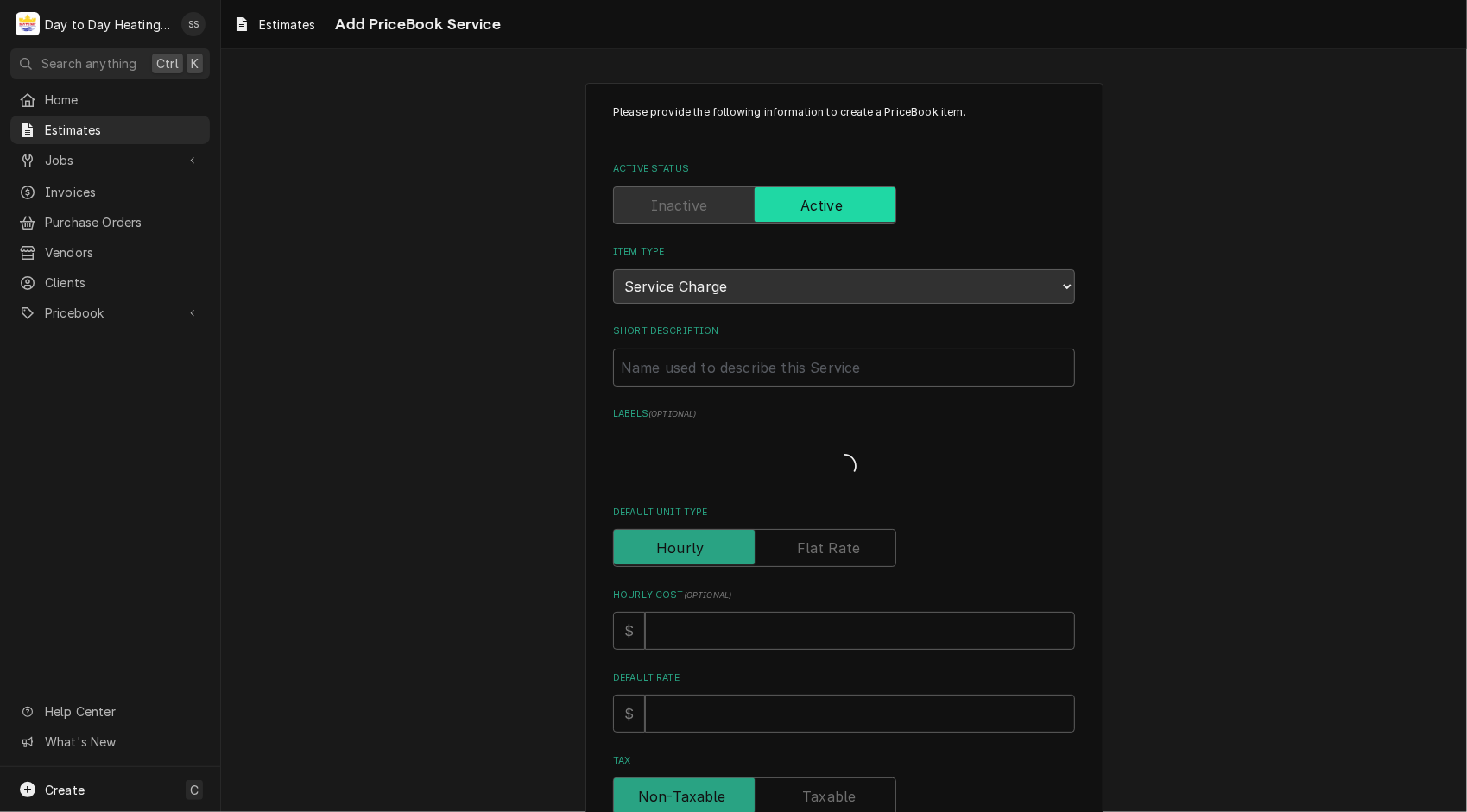
type textarea "x"
